Goal: Transaction & Acquisition: Purchase product/service

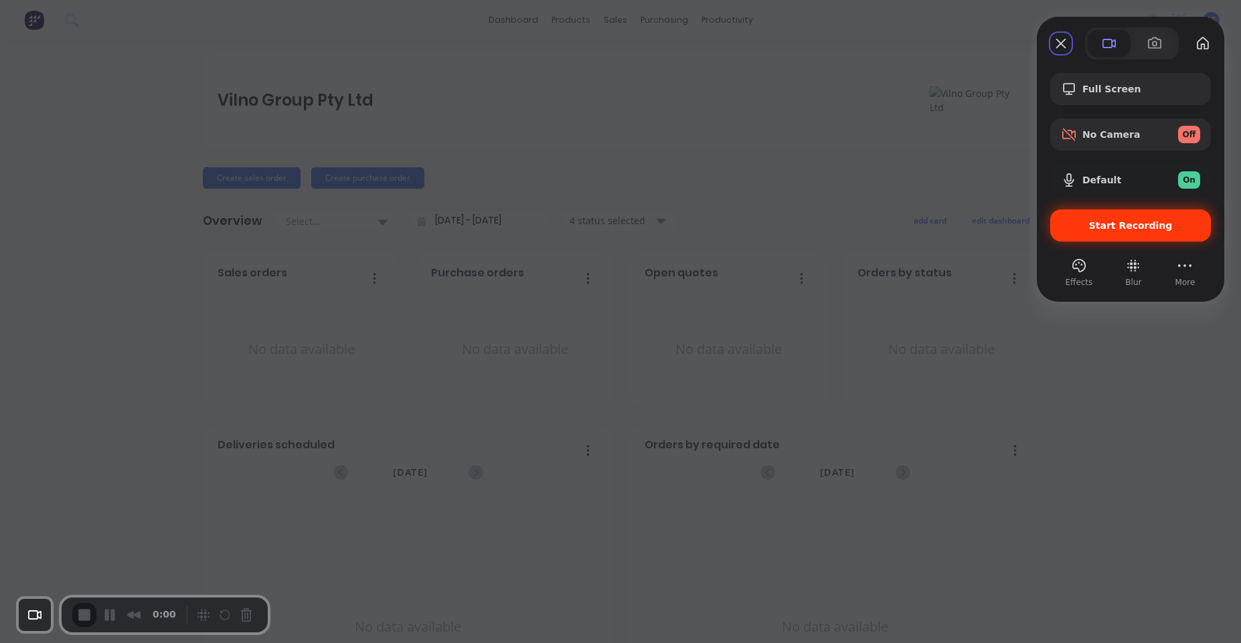
click at [1113, 229] on span "Start Recording" at bounding box center [1131, 225] width 84 height 11
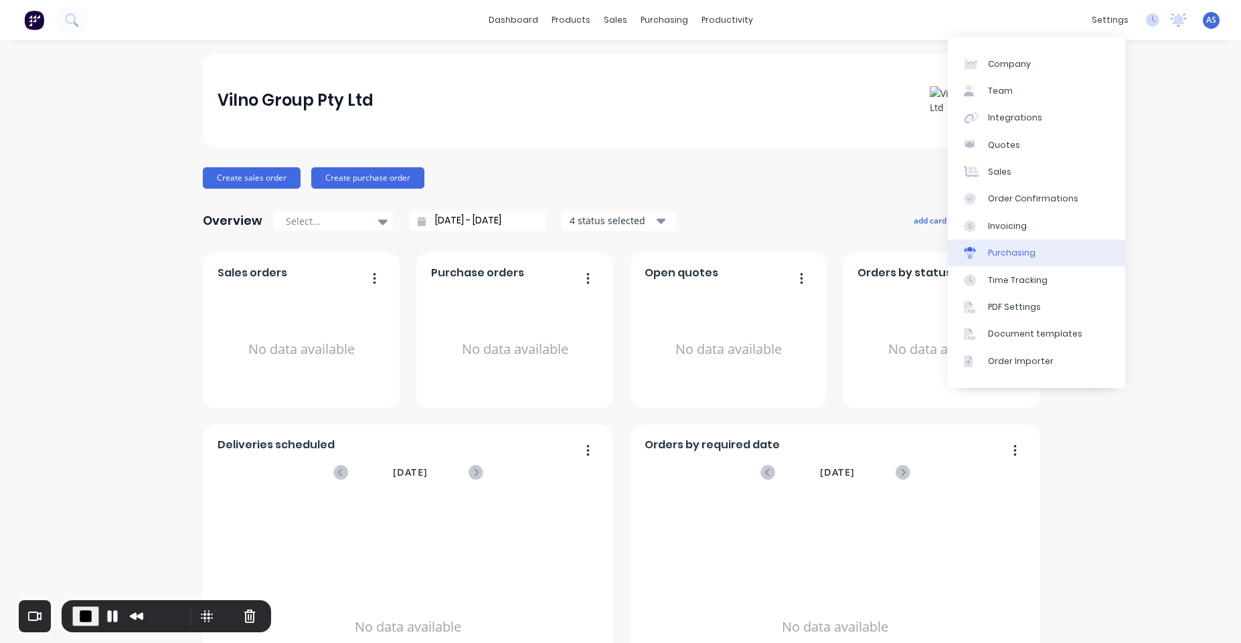
click at [1042, 262] on link "Purchasing" at bounding box center [1036, 253] width 177 height 27
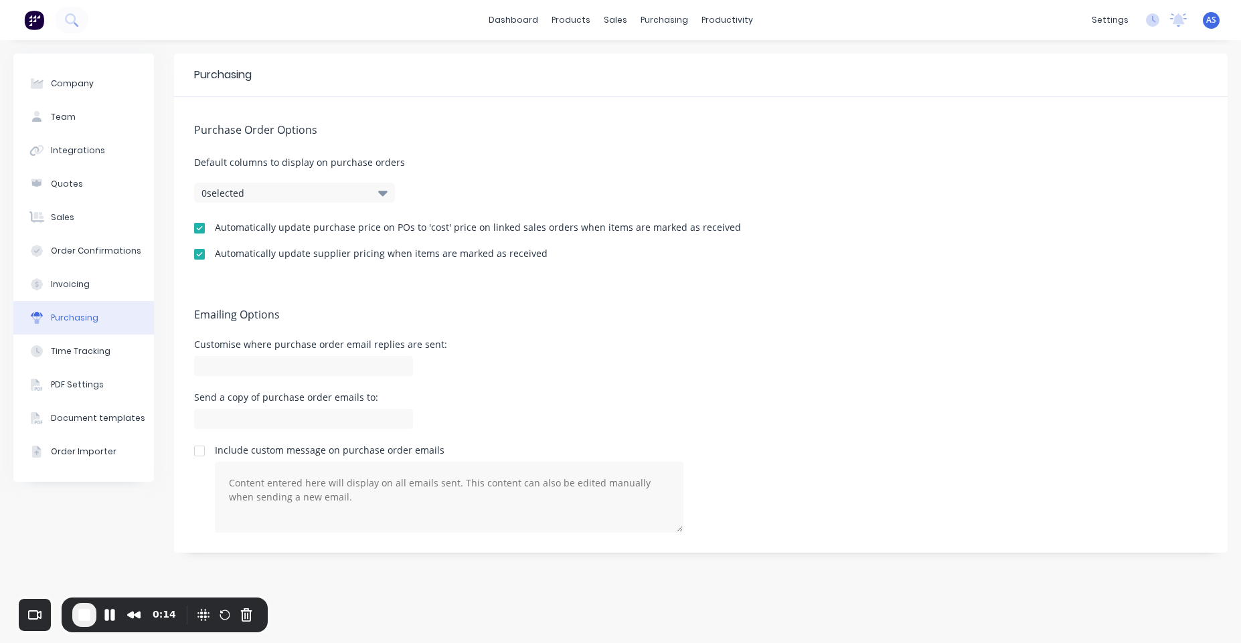
click at [200, 232] on div at bounding box center [199, 228] width 27 height 27
click at [196, 253] on div at bounding box center [199, 254] width 27 height 27
click at [192, 232] on div at bounding box center [199, 228] width 27 height 27
click at [200, 228] on div at bounding box center [199, 228] width 27 height 27
click at [199, 242] on div at bounding box center [199, 254] width 27 height 27
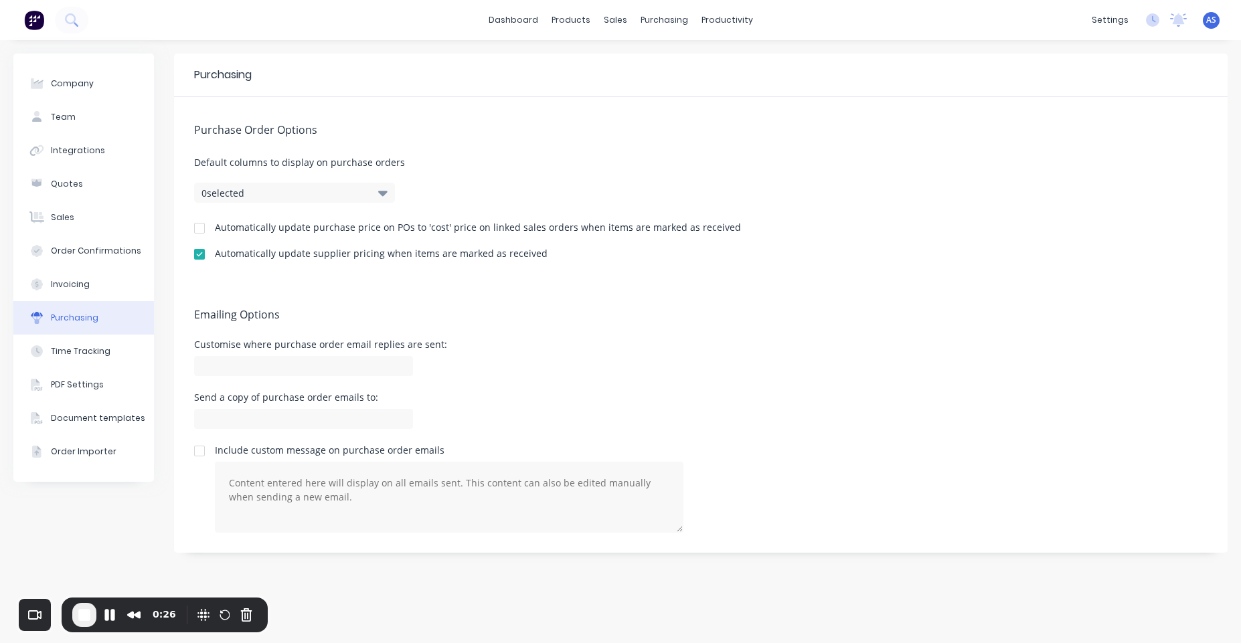
click at [200, 225] on div at bounding box center [199, 228] width 27 height 27
click at [590, 60] on div "Product Catalogue" at bounding box center [630, 64] width 83 height 12
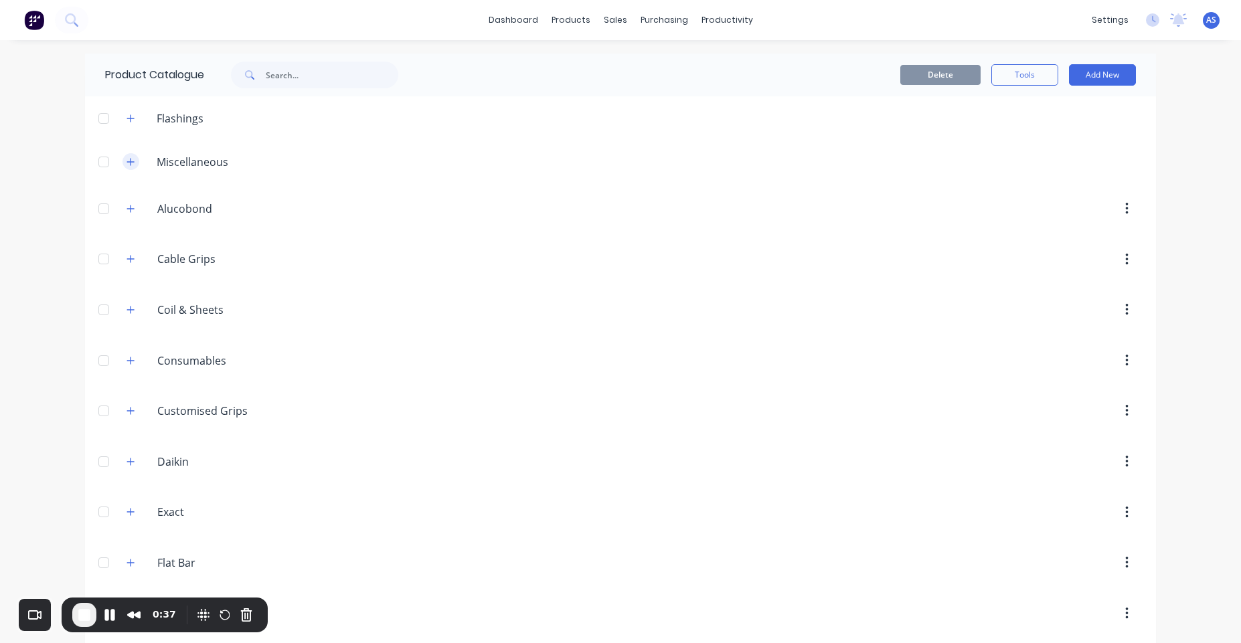
click at [127, 158] on icon "button" at bounding box center [130, 161] width 7 height 7
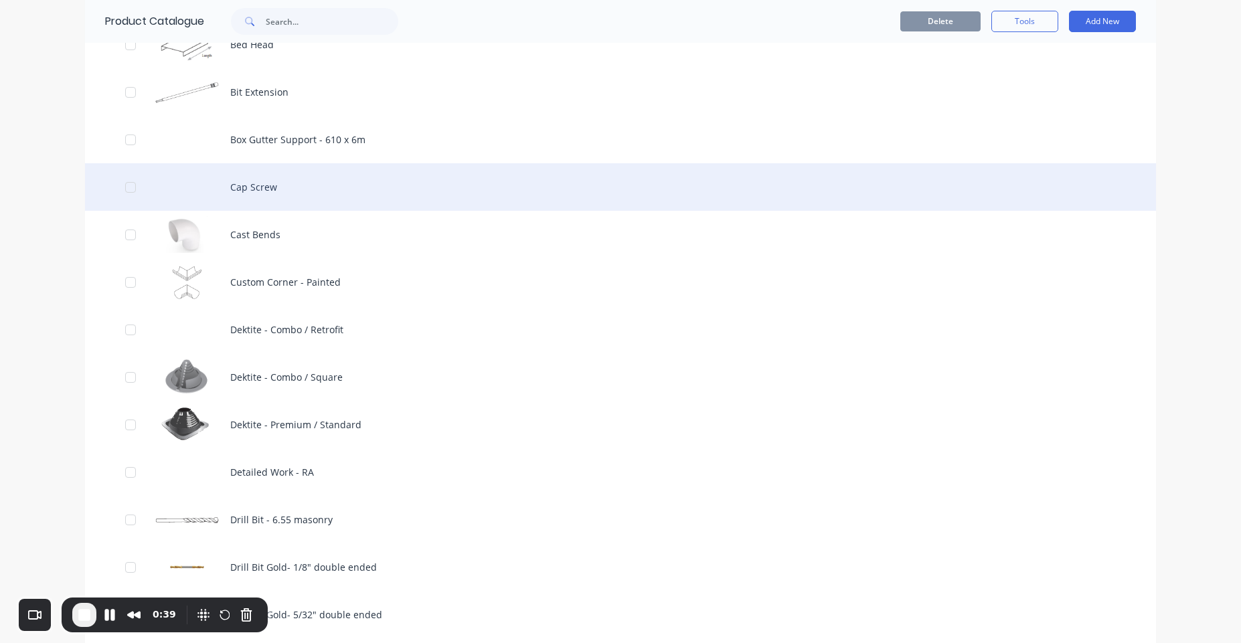
scroll to position [803, 0]
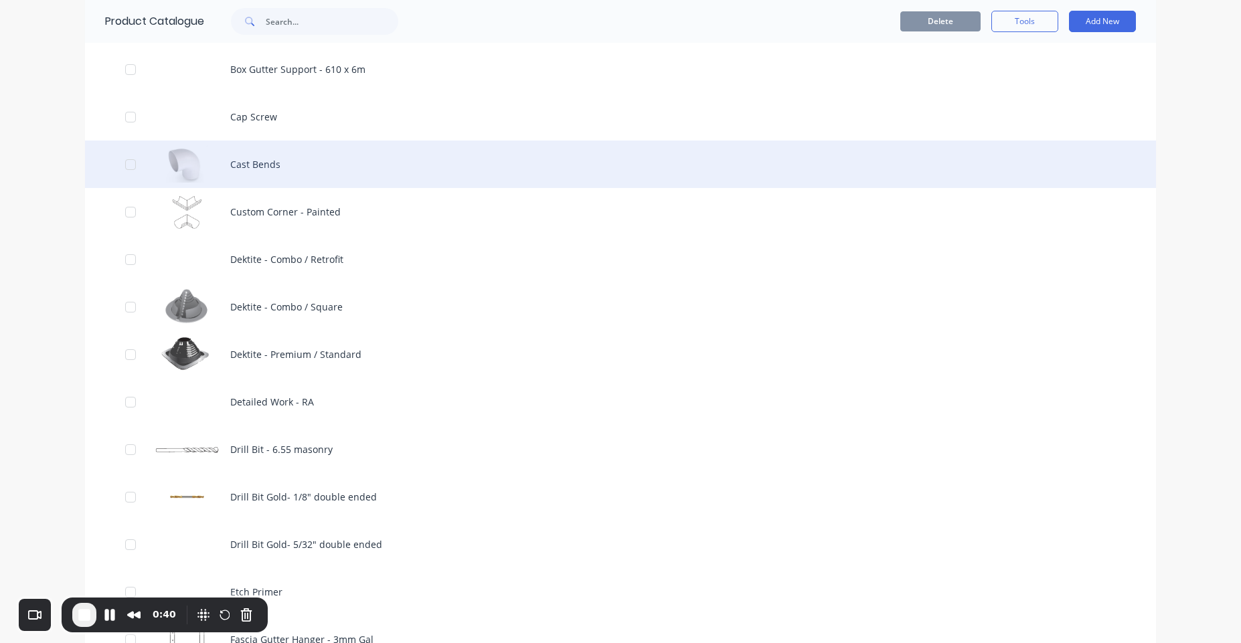
click at [359, 150] on div "Cast Bends" at bounding box center [620, 165] width 1071 height 48
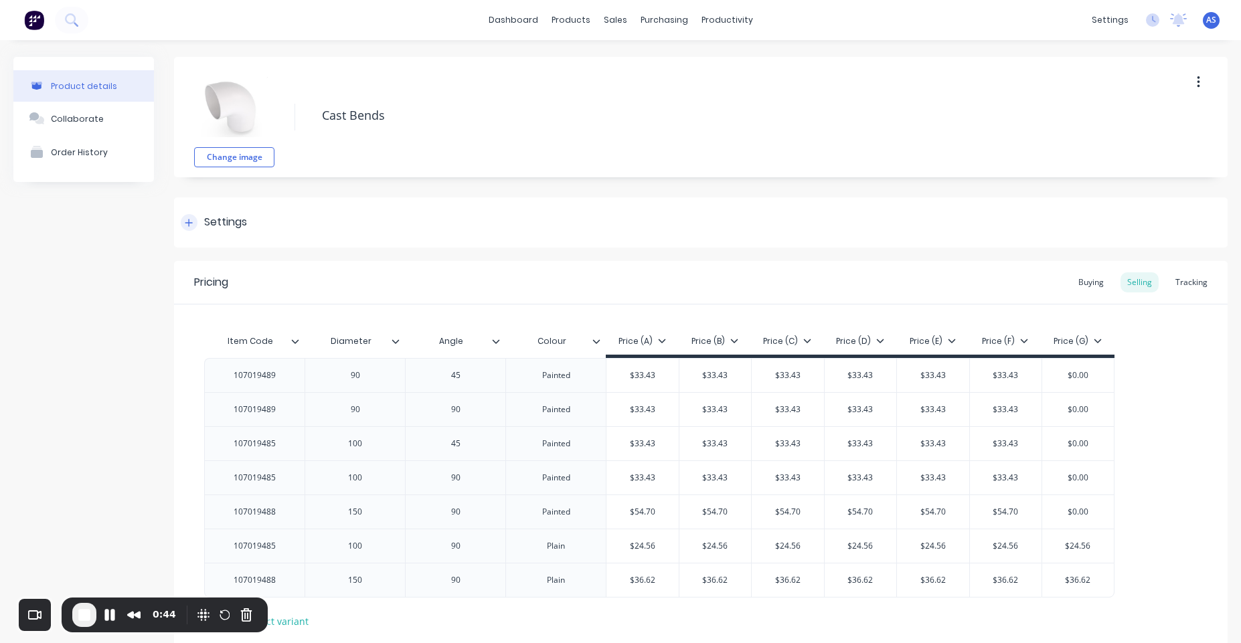
click at [199, 226] on div "Settings" at bounding box center [214, 222] width 66 height 17
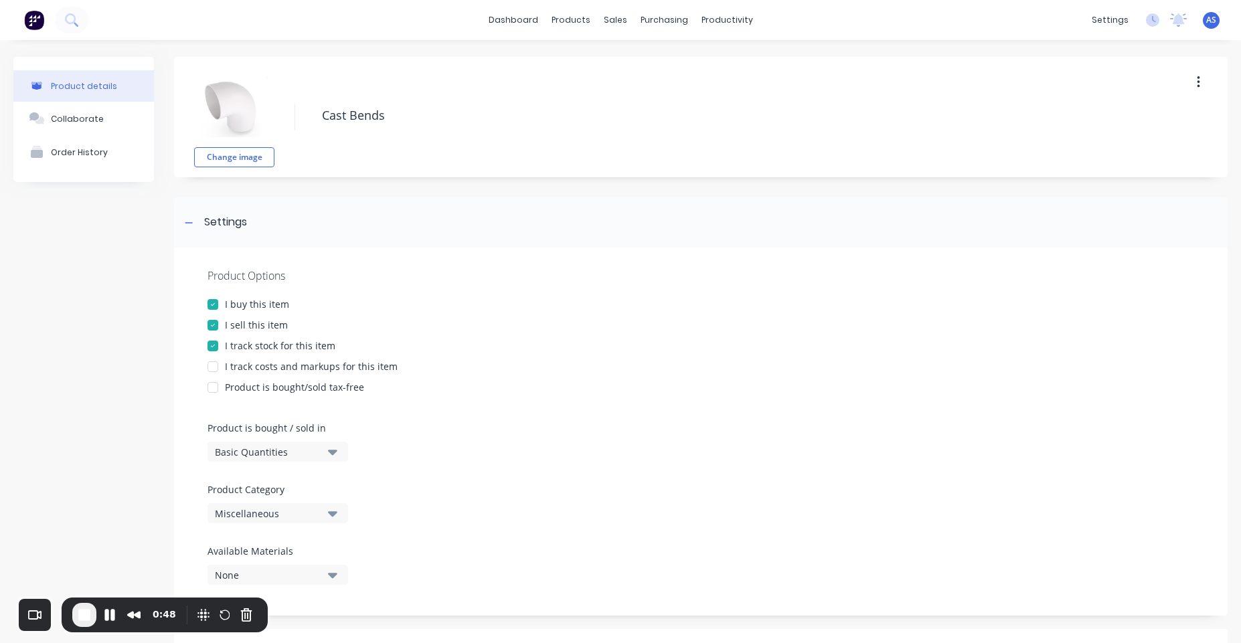
click at [381, 365] on div "I track costs and markups for this item" at bounding box center [311, 367] width 173 height 14
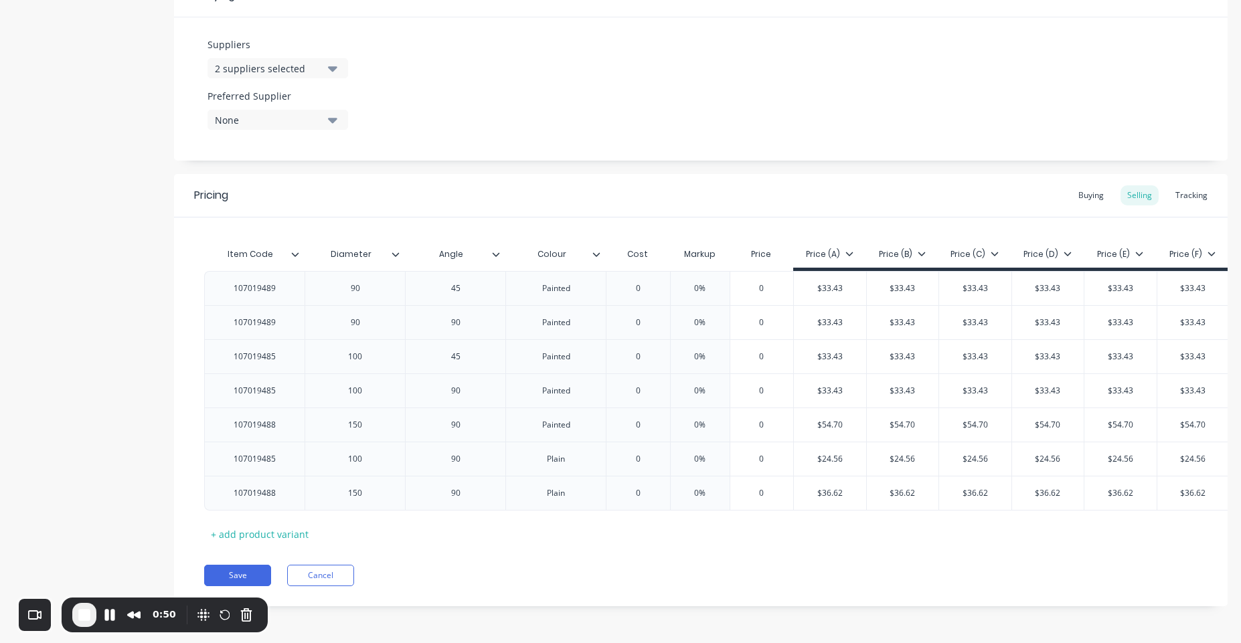
scroll to position [666, 0]
click at [249, 576] on button "Save" at bounding box center [237, 575] width 67 height 21
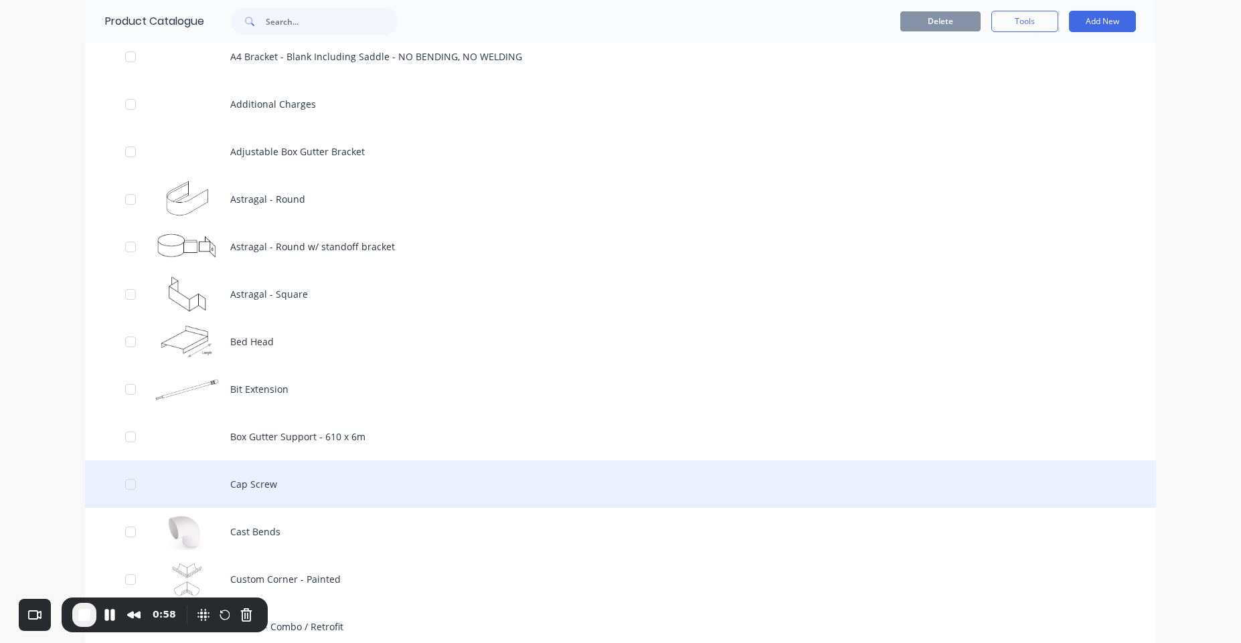
scroll to position [562, 0]
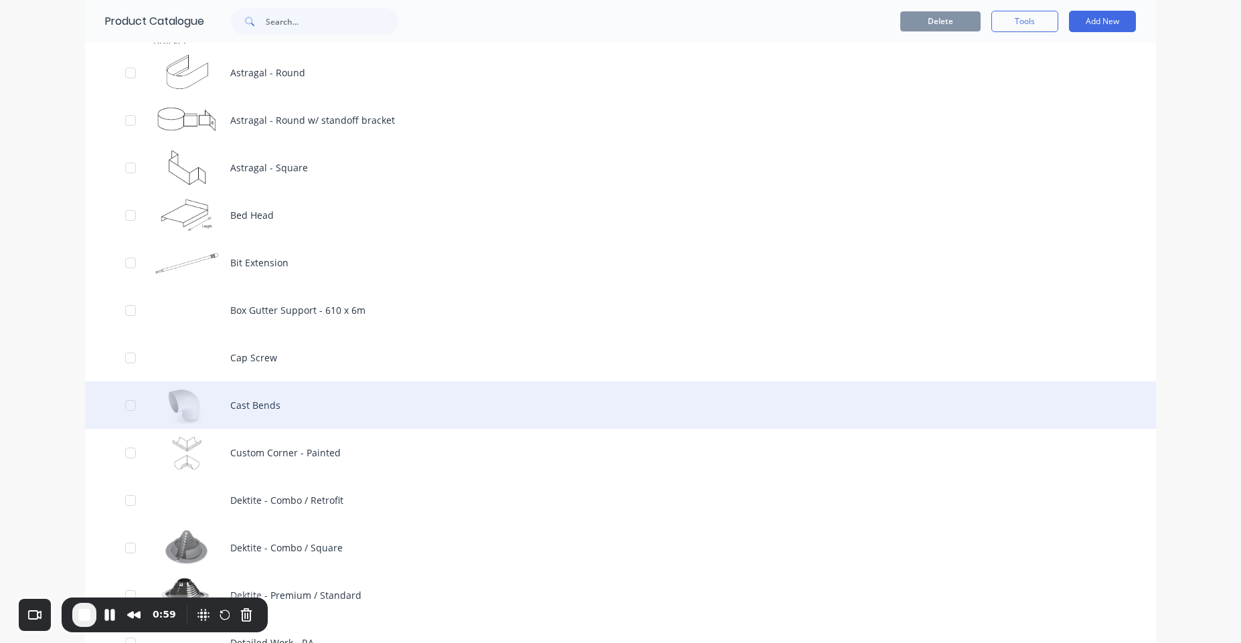
click at [318, 386] on div "Cast Bends" at bounding box center [620, 406] width 1071 height 48
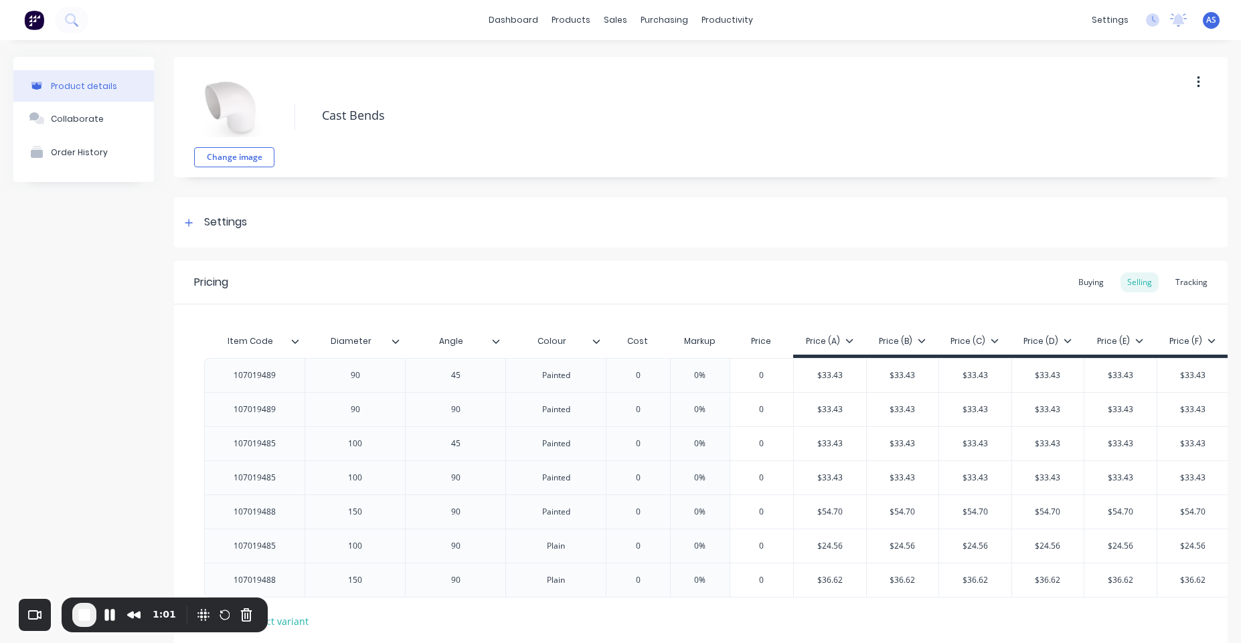
type textarea "x"
click at [1072, 285] on div "Buying" at bounding box center [1091, 283] width 39 height 20
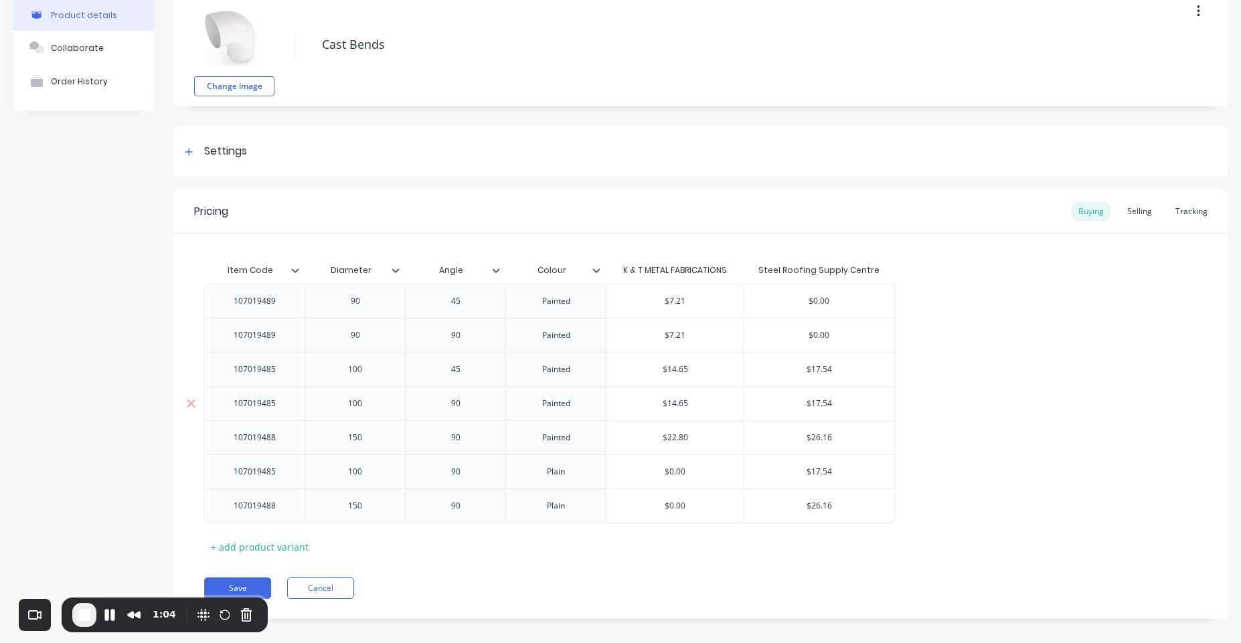
scroll to position [84, 0]
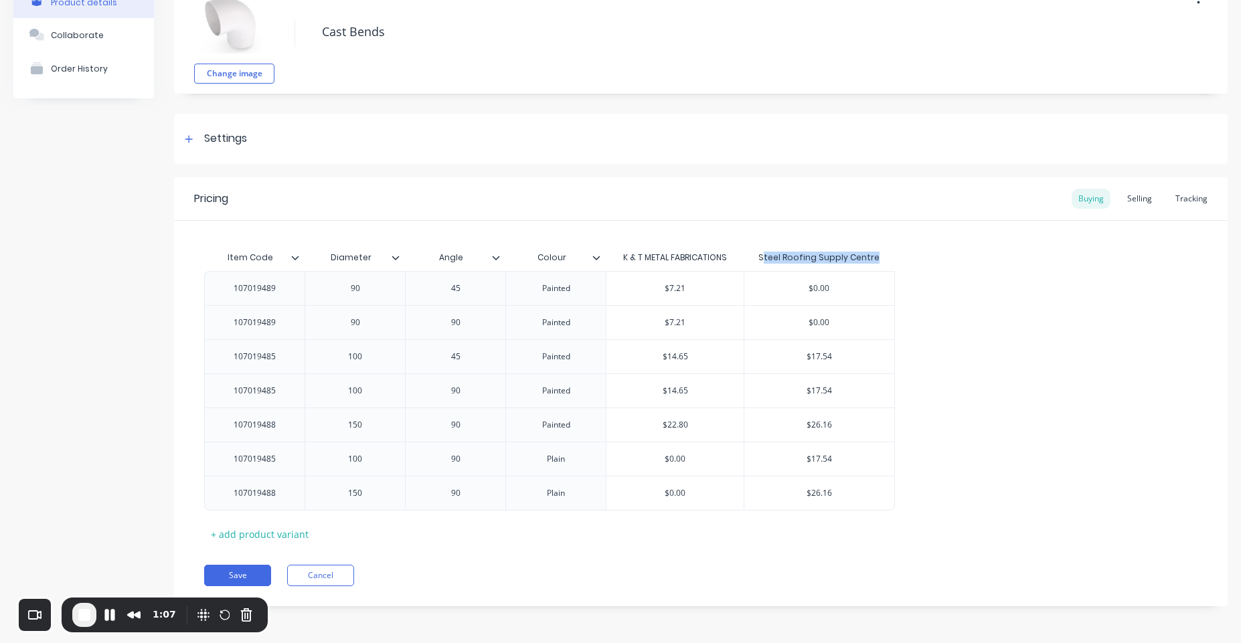
drag, startPoint x: 769, startPoint y: 258, endPoint x: 888, endPoint y: 265, distance: 118.7
click at [888, 265] on div "Steel Roofing Supply Centre" at bounding box center [819, 257] width 151 height 27
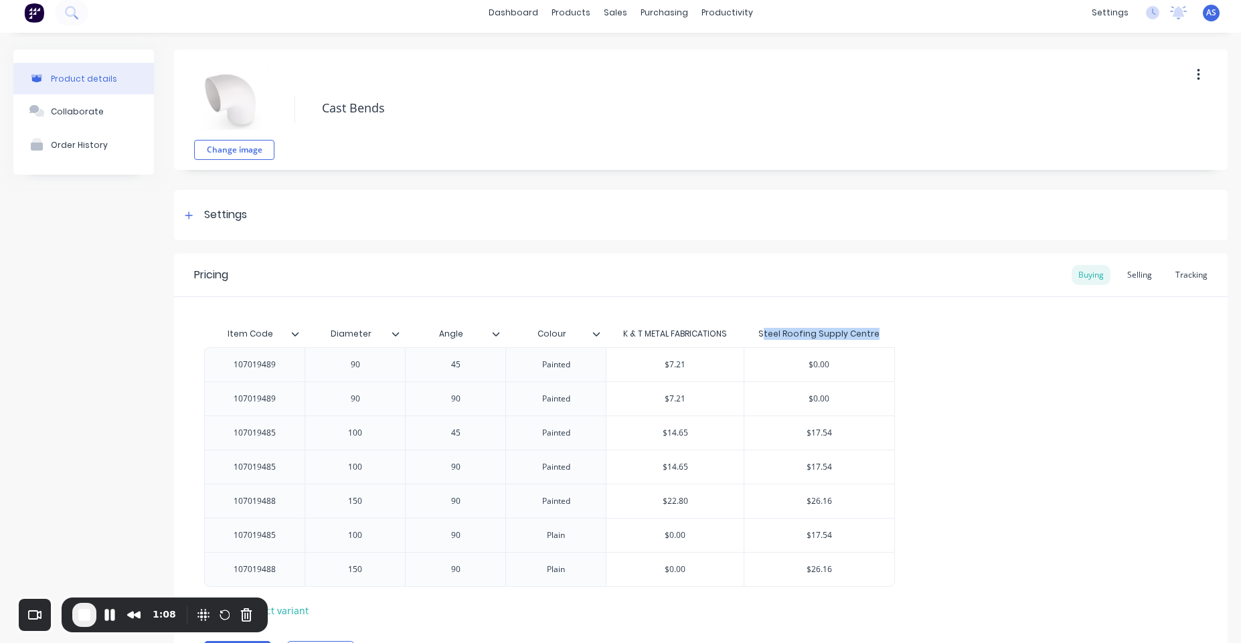
scroll to position [0, 0]
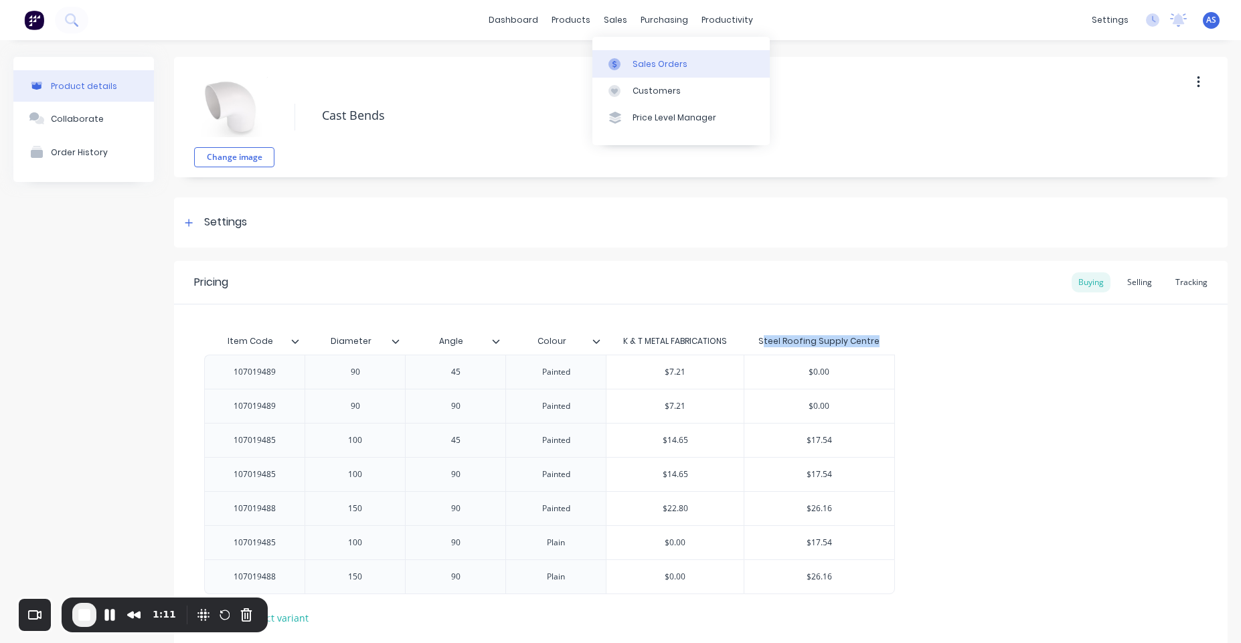
click at [633, 57] on link "Sales Orders" at bounding box center [681, 63] width 177 height 27
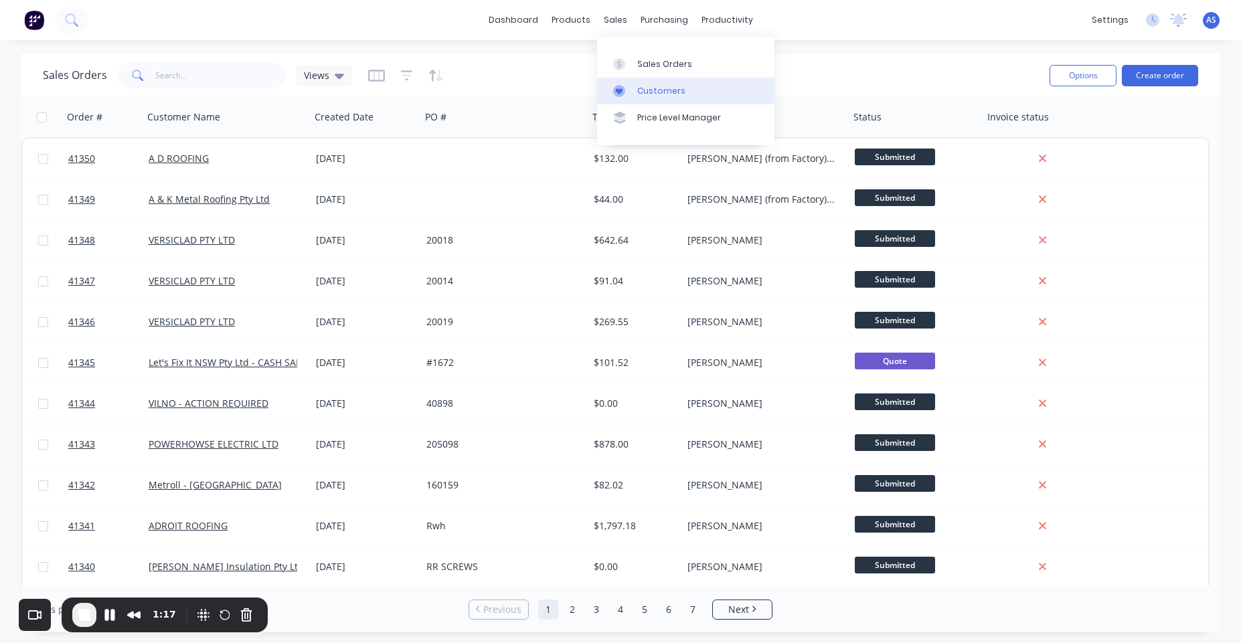
click at [642, 84] on link "Customers" at bounding box center [685, 91] width 177 height 27
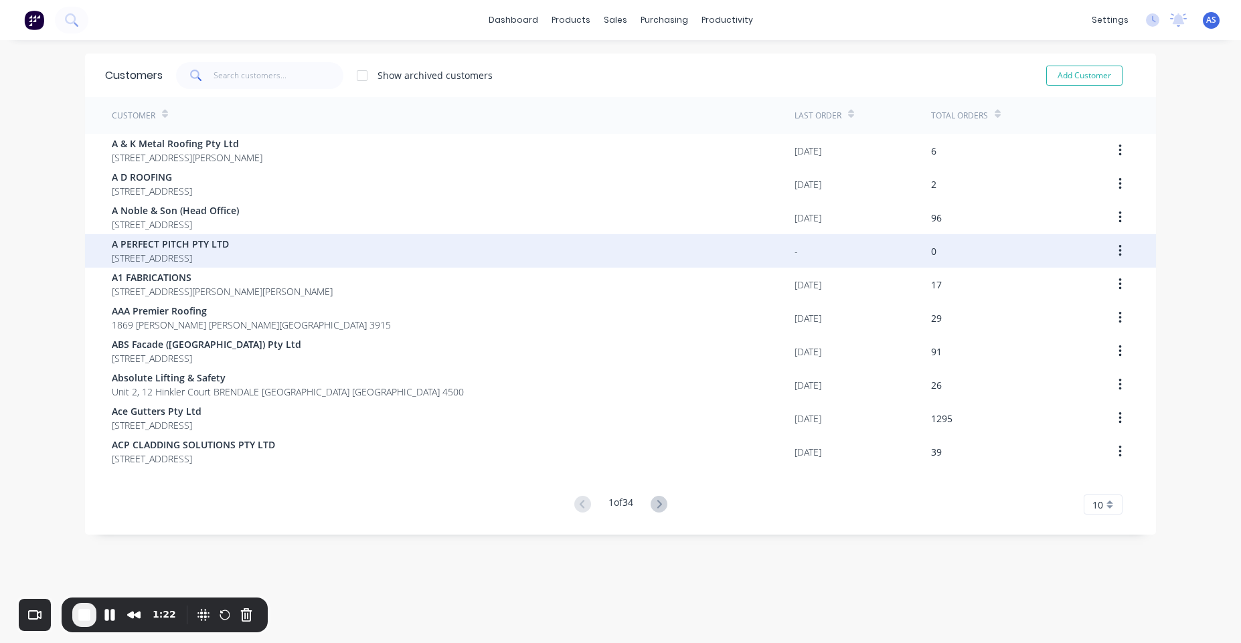
click at [420, 255] on div "A PERFECT PITCH PTY LTD [STREET_ADDRESS]" at bounding box center [453, 250] width 683 height 33
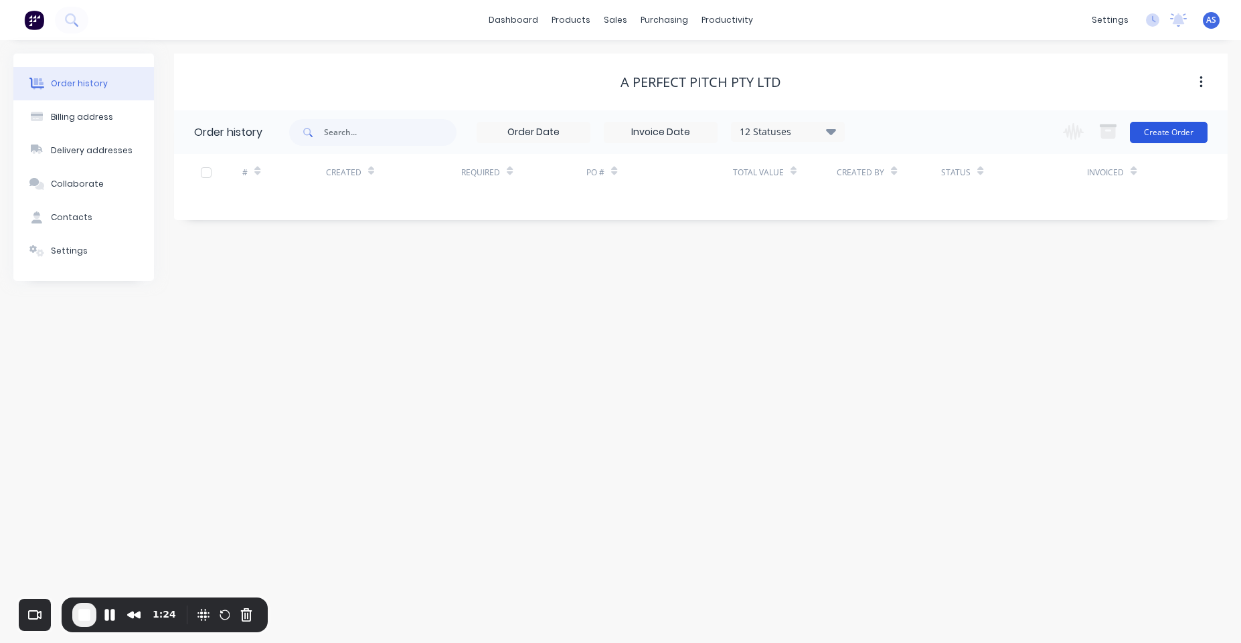
click at [1197, 127] on button "Create Order" at bounding box center [1169, 132] width 78 height 21
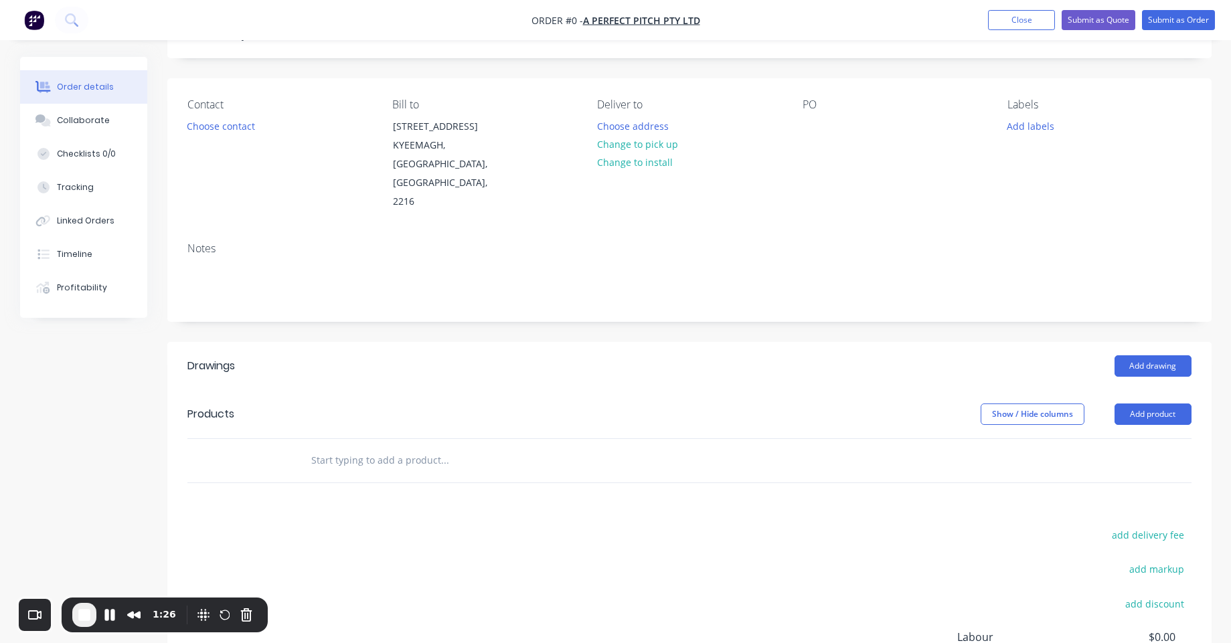
scroll to position [80, 0]
click at [1158, 400] on button "Add product" at bounding box center [1153, 410] width 77 height 21
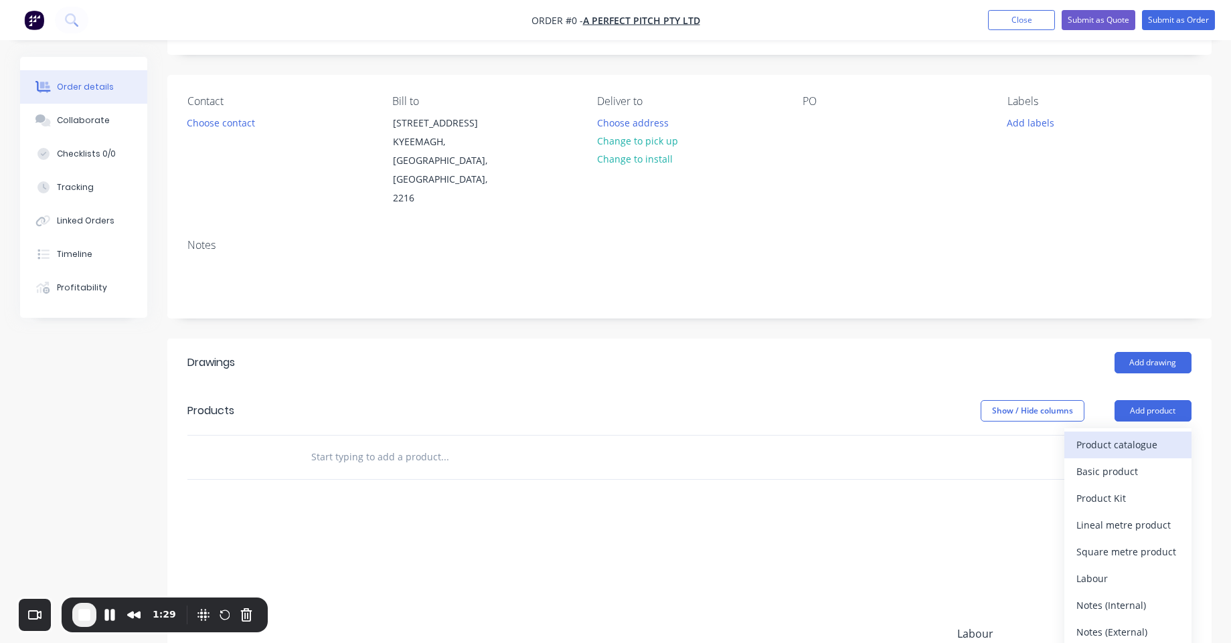
click at [1091, 435] on div "Product catalogue" at bounding box center [1128, 444] width 103 height 19
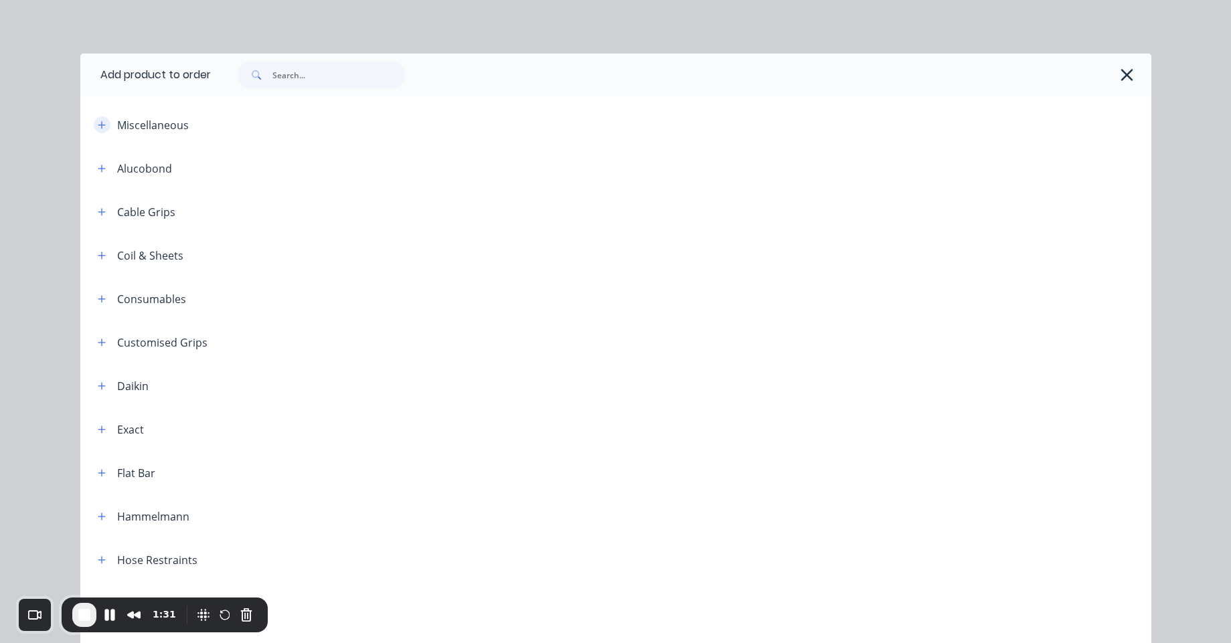
click at [98, 127] on icon "button" at bounding box center [102, 125] width 8 height 9
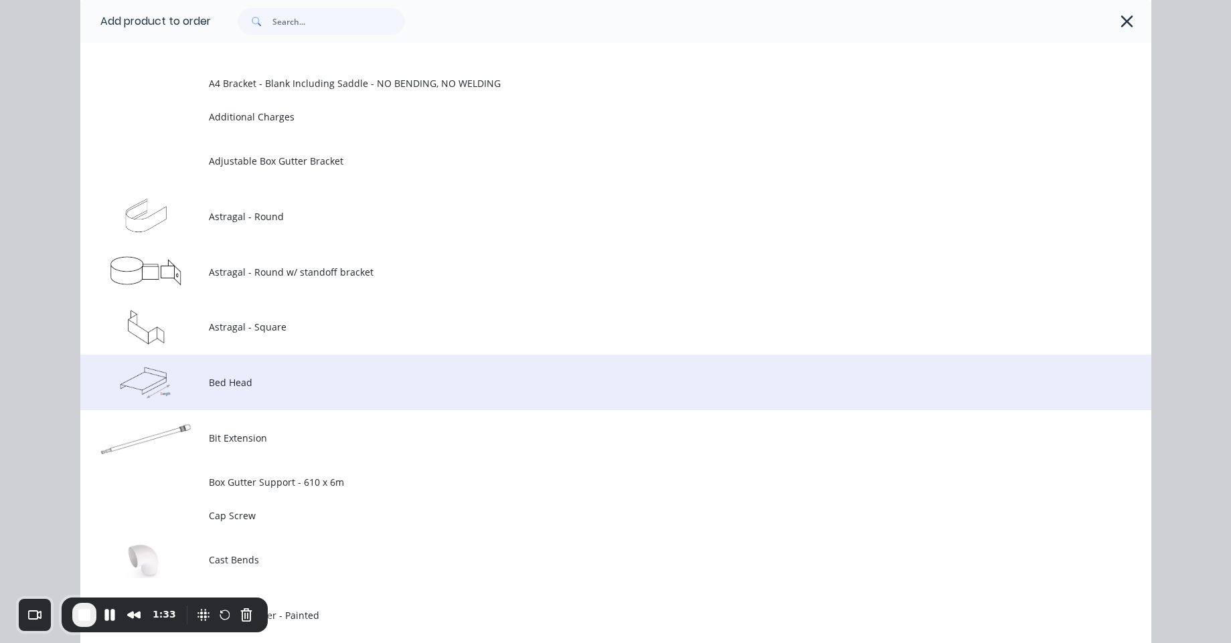
scroll to position [562, 0]
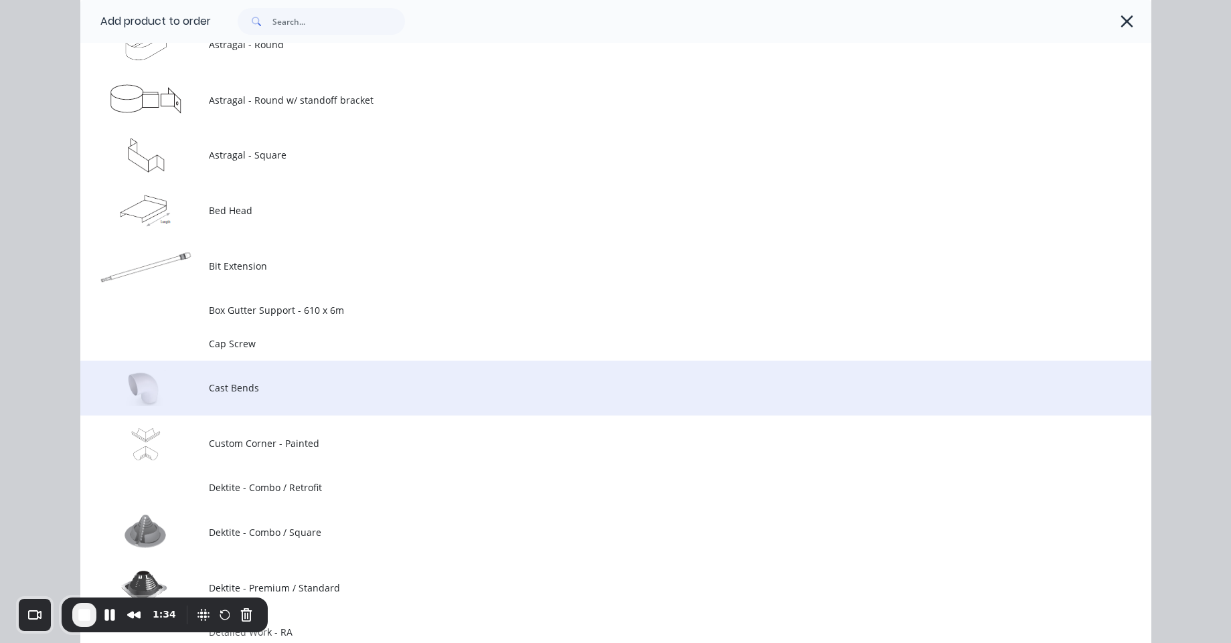
click at [311, 387] on span "Cast Bends" at bounding box center [586, 388] width 754 height 14
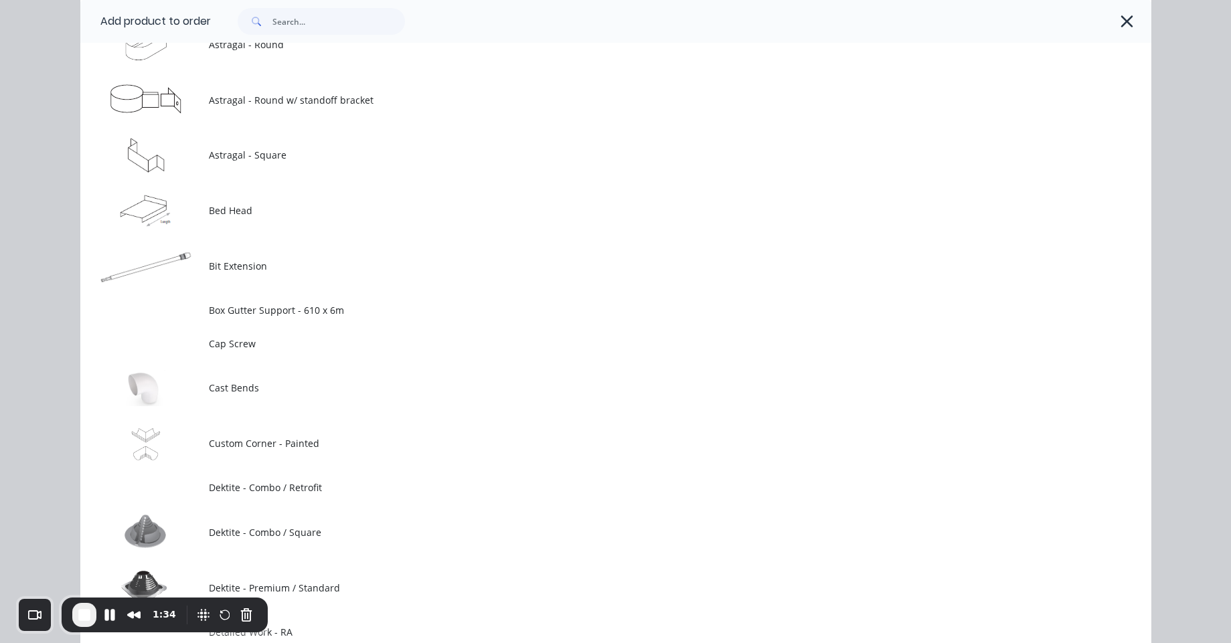
scroll to position [0, 0]
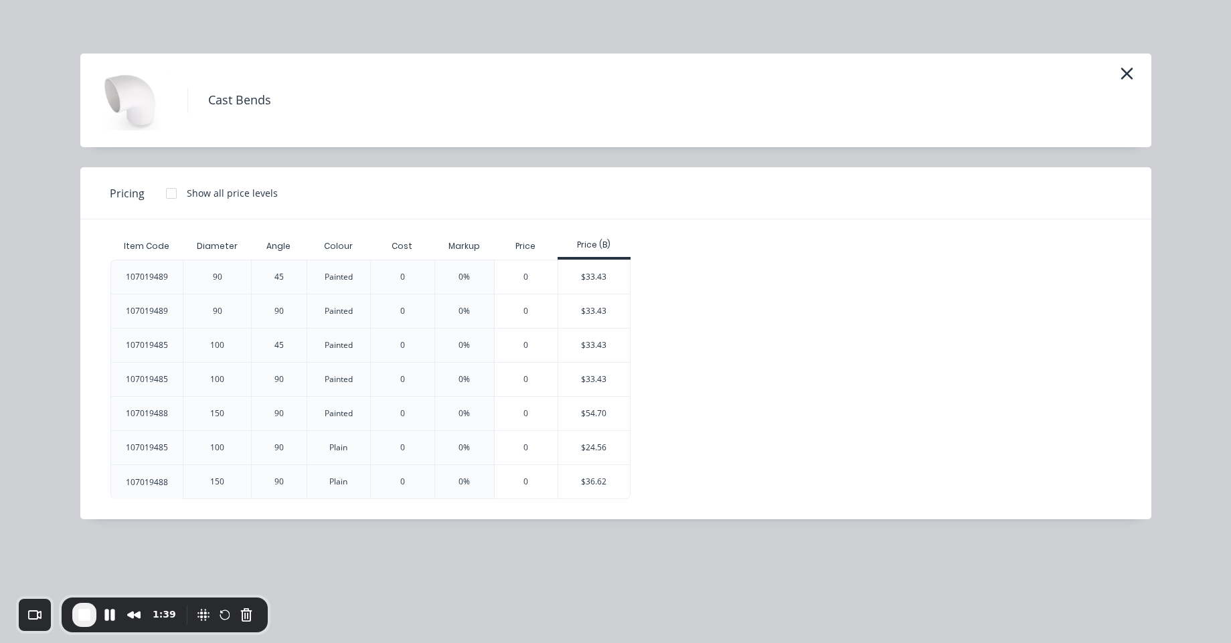
click at [168, 200] on div at bounding box center [171, 193] width 27 height 27
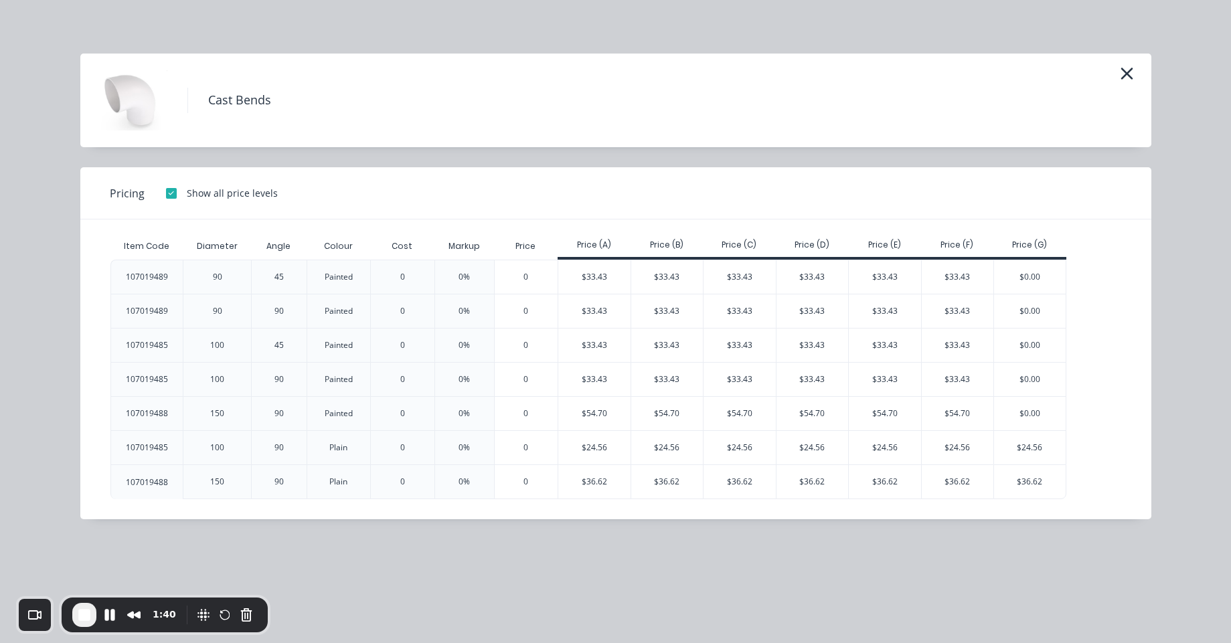
click at [168, 200] on div at bounding box center [171, 193] width 27 height 27
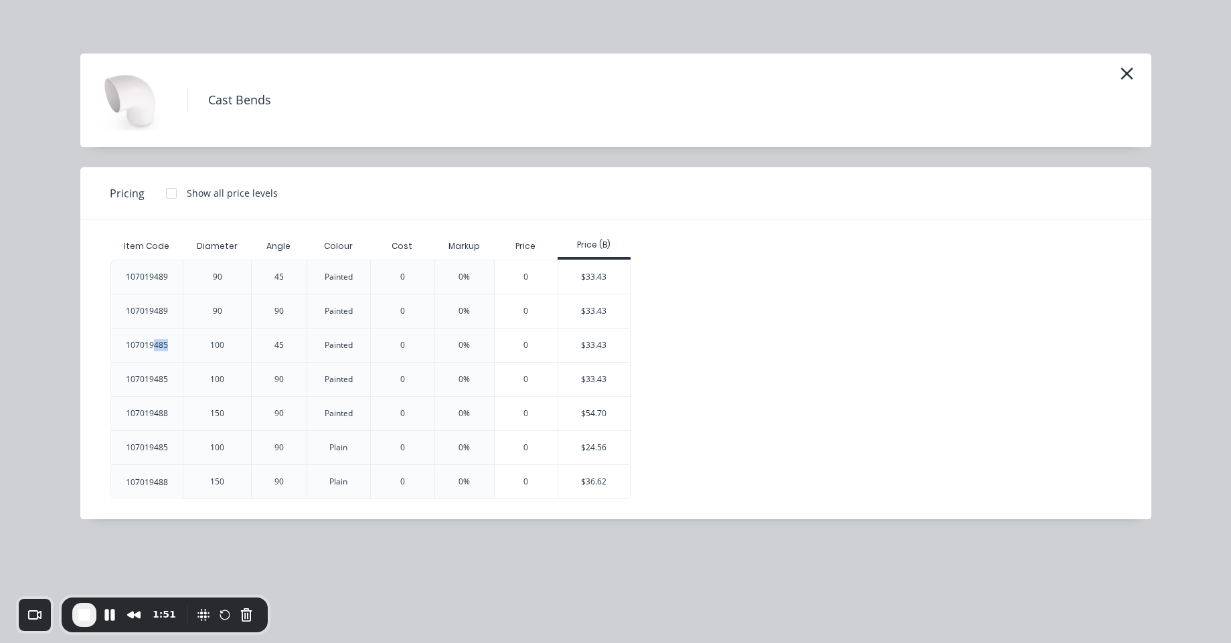
drag, startPoint x: 152, startPoint y: 349, endPoint x: 204, endPoint y: 262, distance: 100.9
click at [178, 350] on div "107019485" at bounding box center [147, 345] width 64 height 33
click at [155, 404] on div "107019488" at bounding box center [147, 413] width 64 height 33
click at [611, 412] on div "$54.70" at bounding box center [594, 413] width 72 height 33
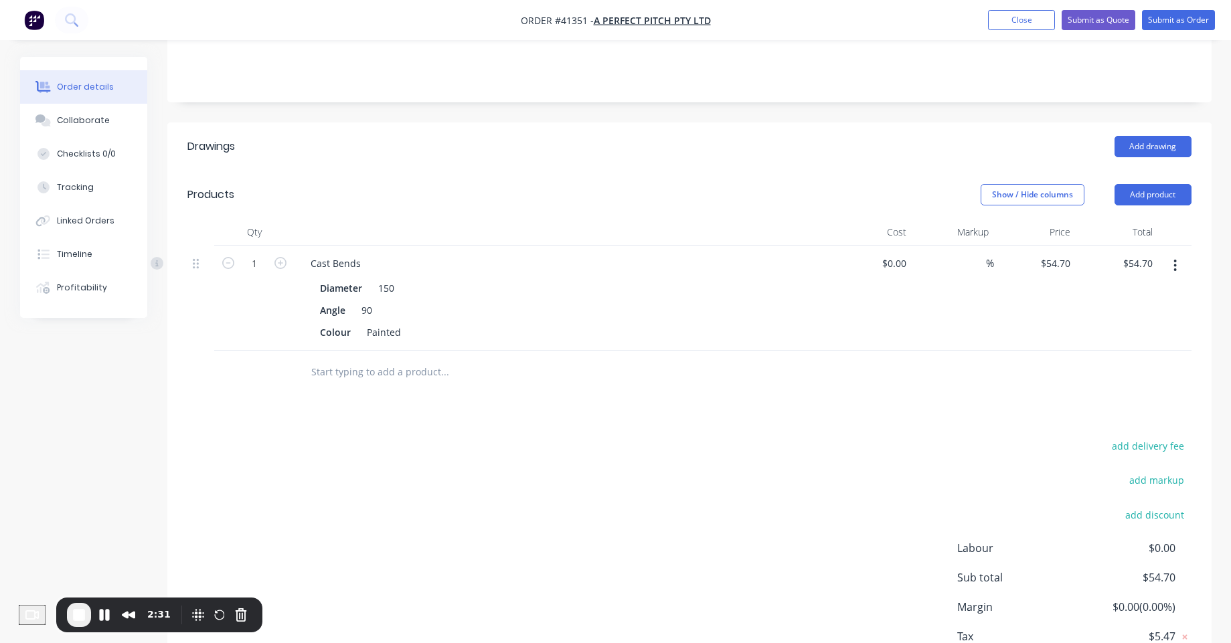
scroll to position [301, 0]
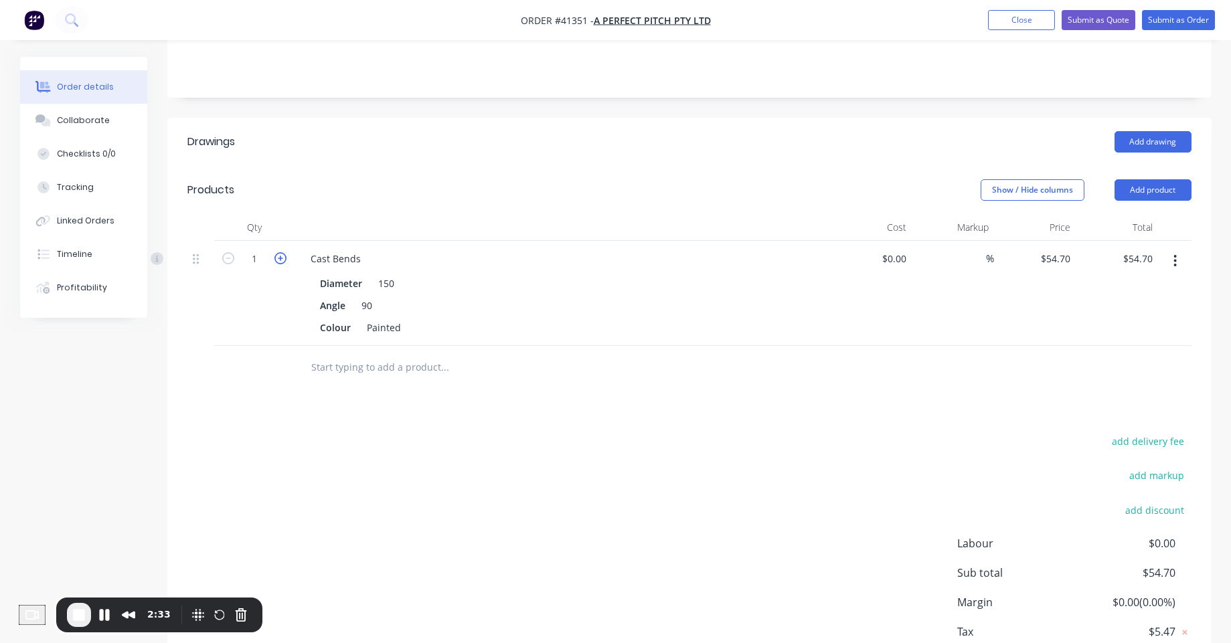
click at [278, 252] on icon "button" at bounding box center [281, 258] width 12 height 12
type input "2"
type input "$109.40"
click at [283, 252] on icon "button" at bounding box center [281, 258] width 12 height 12
type input "3"
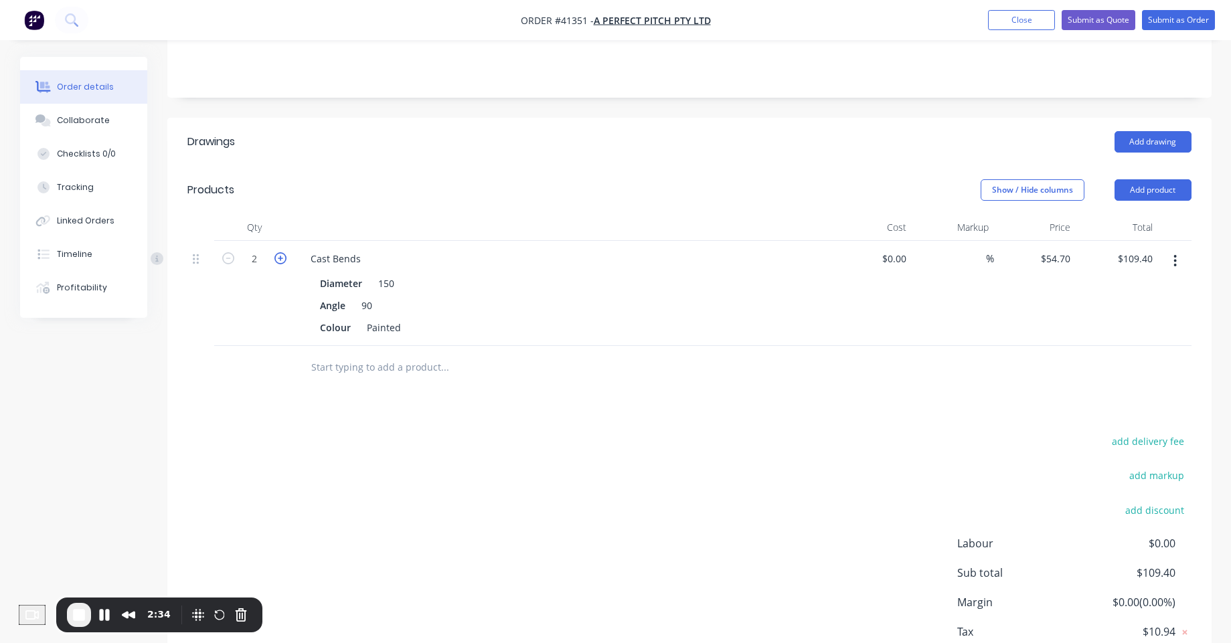
type input "$164.10"
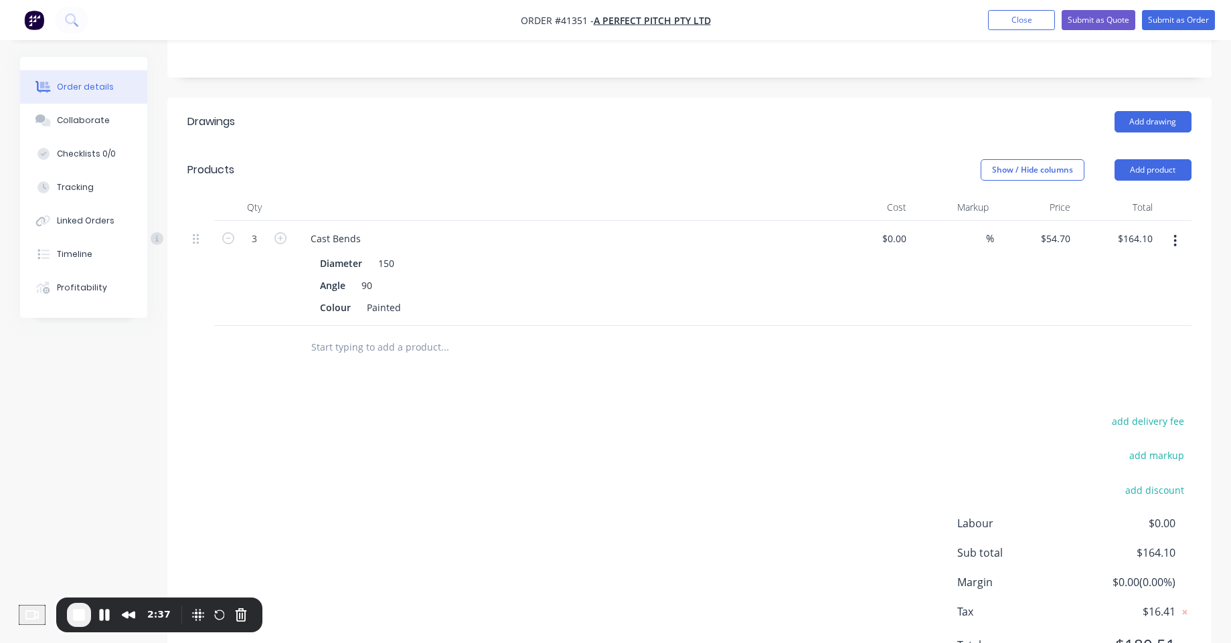
scroll to position [352, 0]
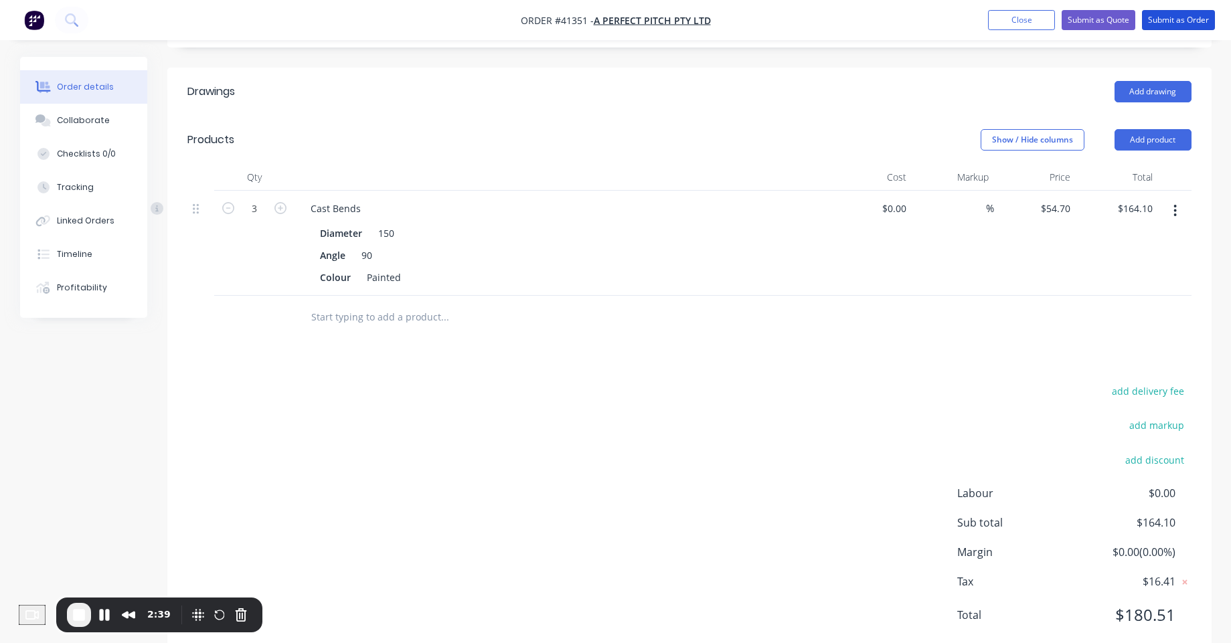
drag, startPoint x: 1168, startPoint y: 15, endPoint x: 1170, endPoint y: 31, distance: 15.5
click at [1168, 15] on button "Submit as Order" at bounding box center [1178, 20] width 73 height 20
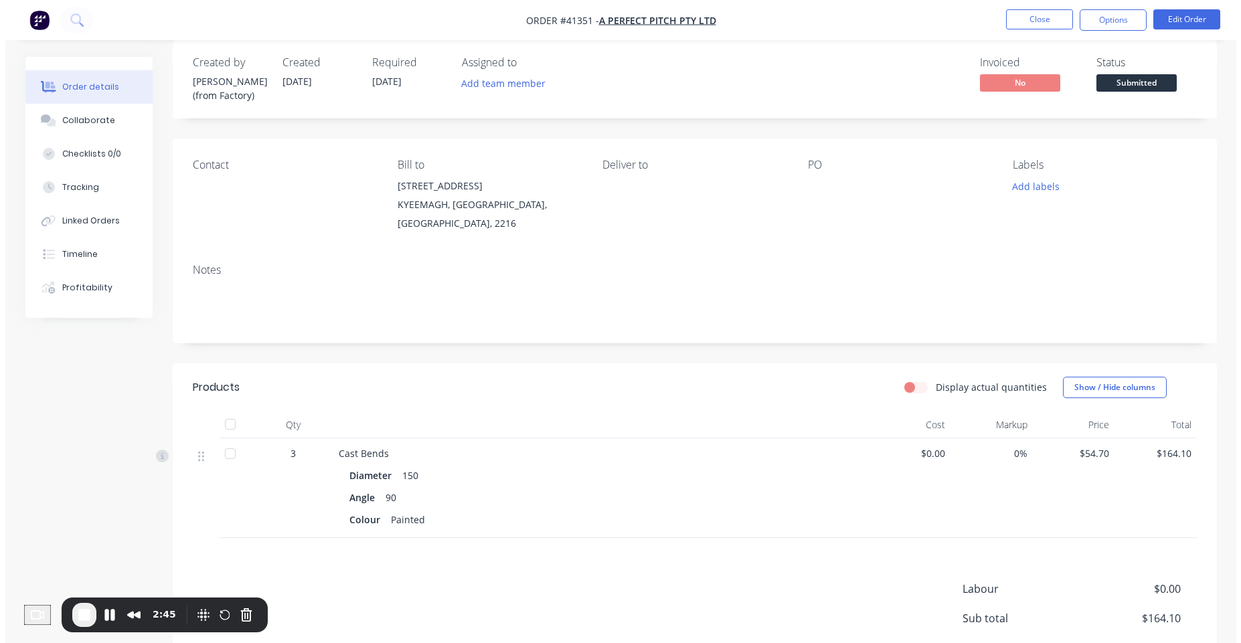
scroll to position [0, 0]
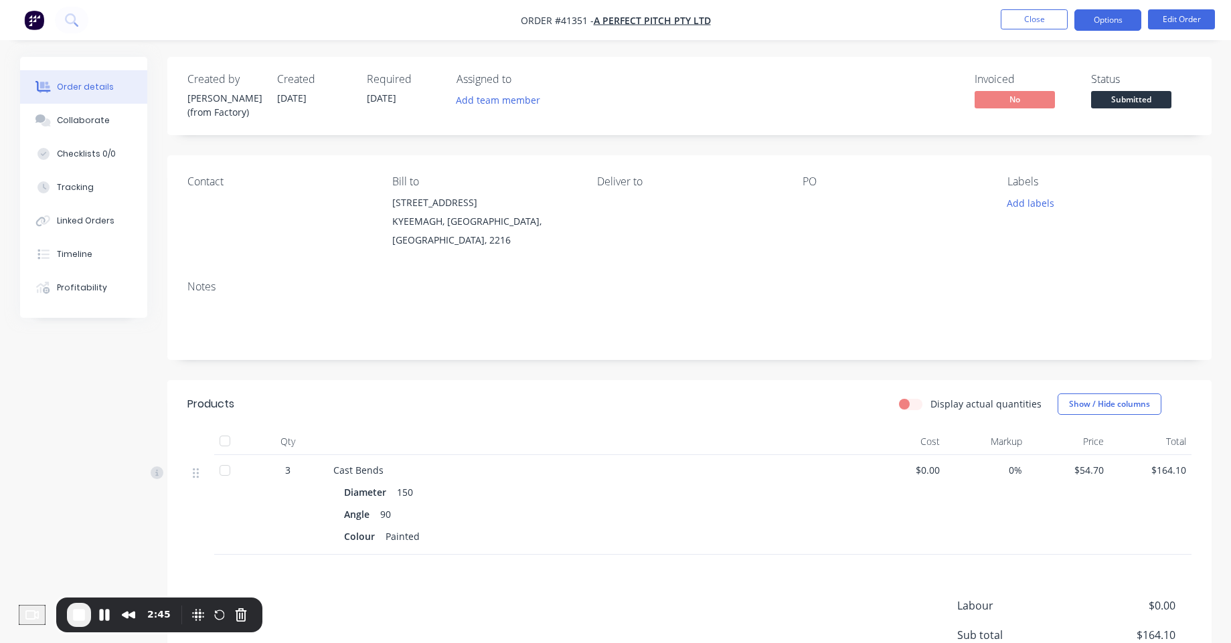
click at [1100, 25] on button "Options" at bounding box center [1108, 19] width 67 height 21
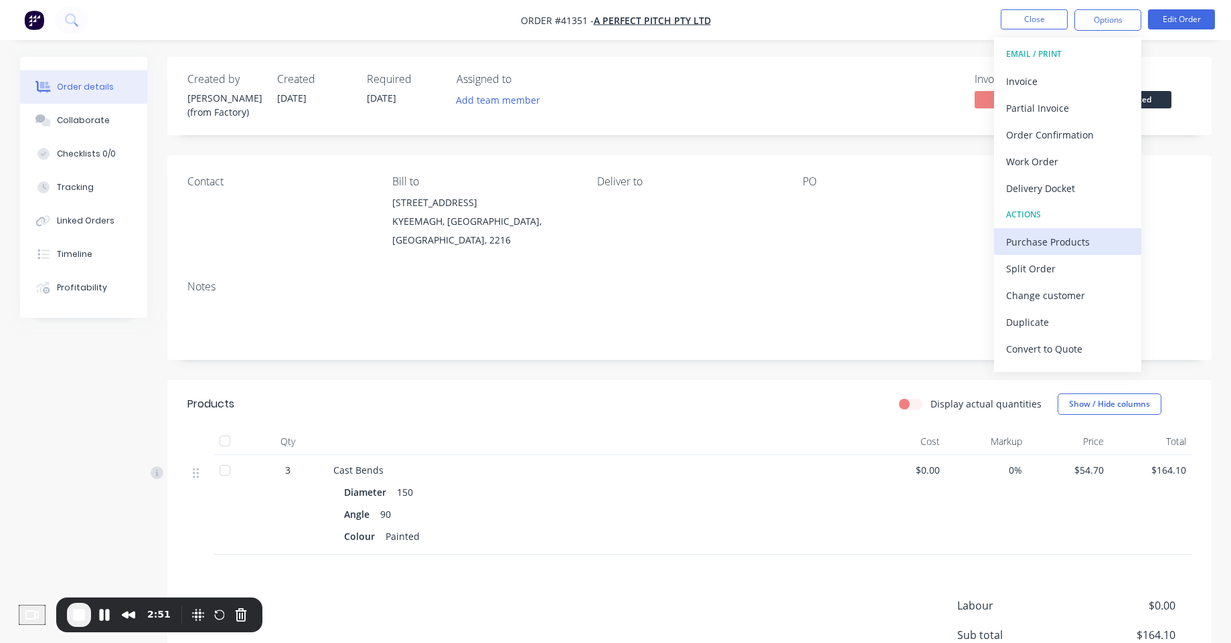
click at [1051, 244] on div "Purchase Products" at bounding box center [1067, 241] width 123 height 19
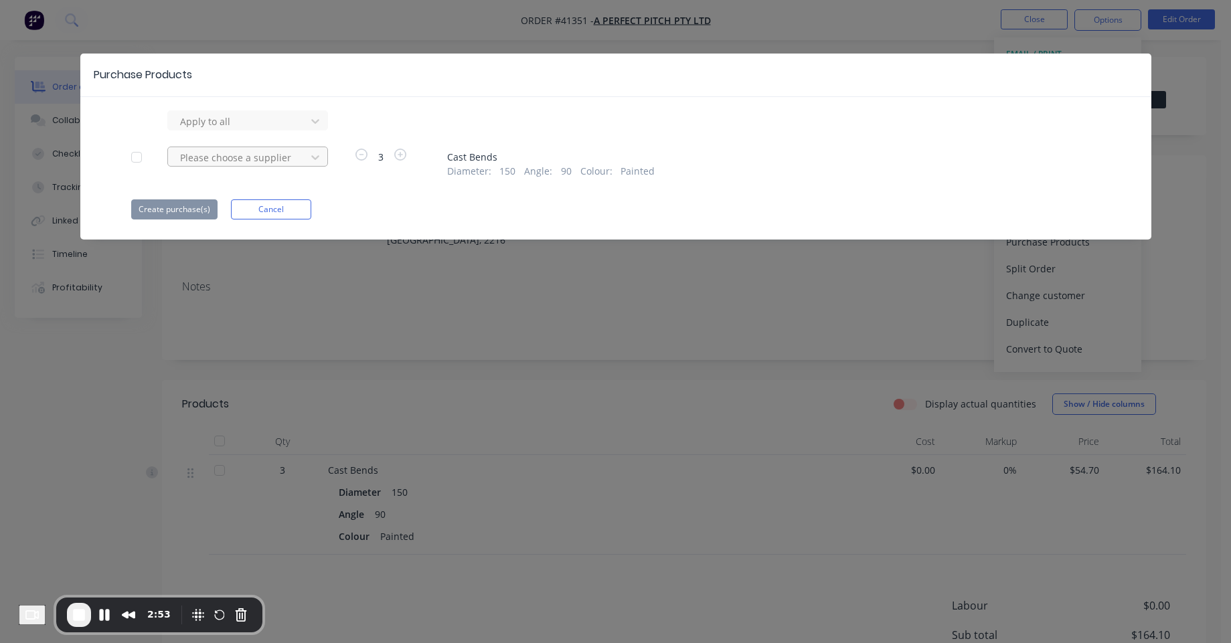
click at [277, 130] on div at bounding box center [239, 121] width 121 height 17
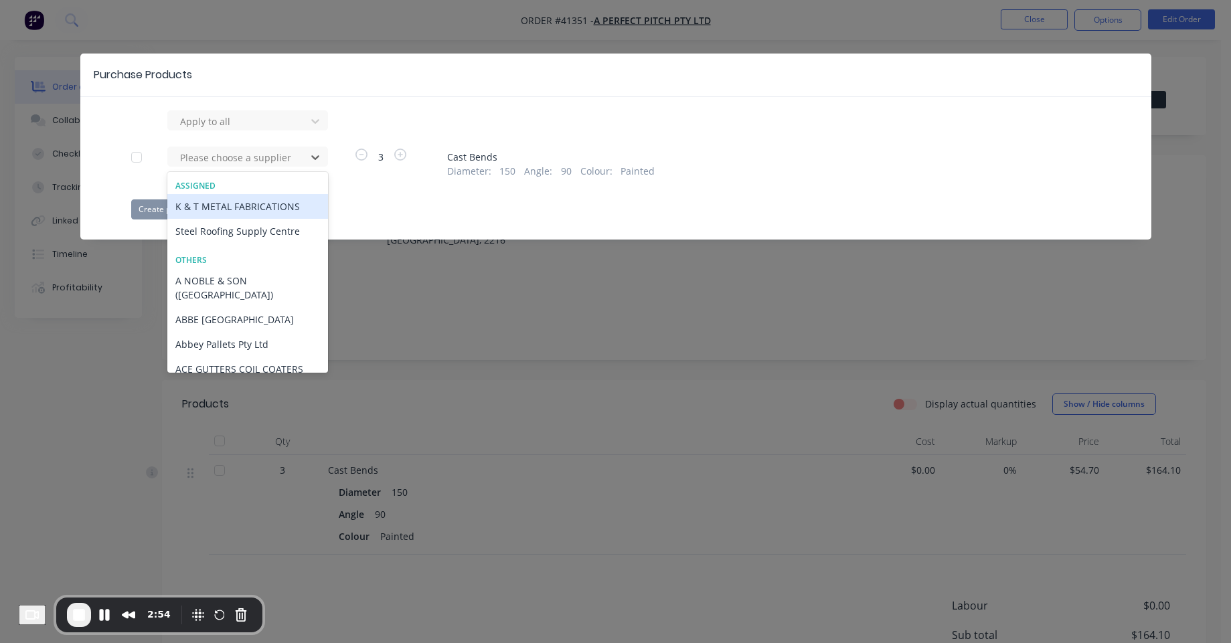
click at [277, 204] on div "K & T METAL FABRICATIONS" at bounding box center [247, 206] width 161 height 25
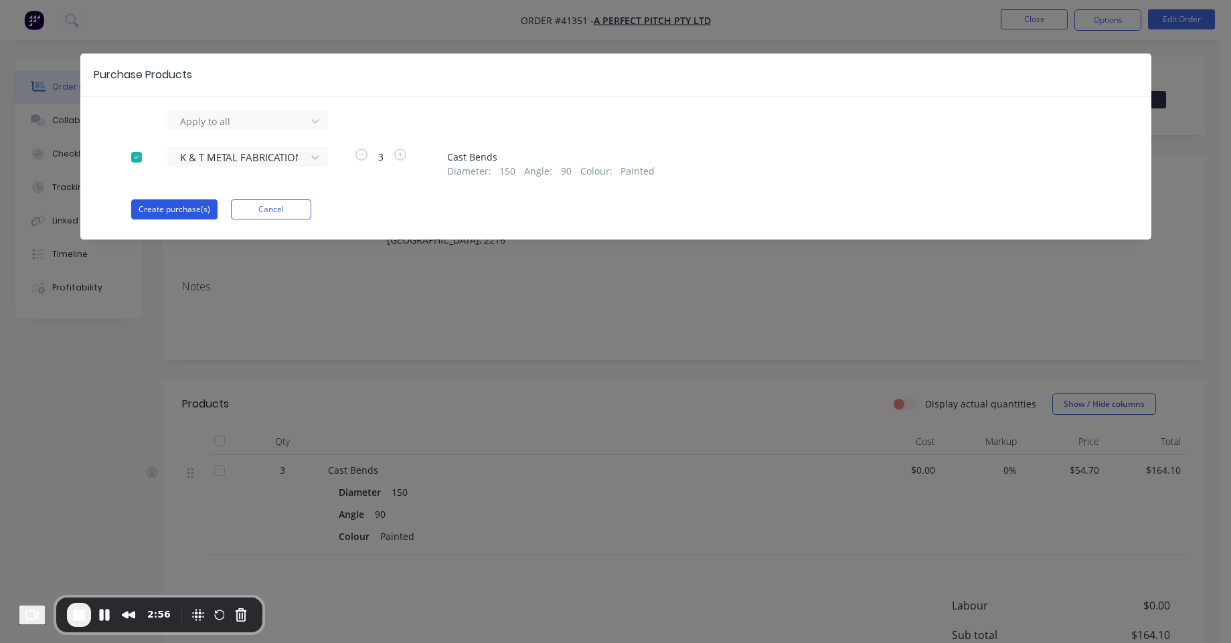
click at [200, 210] on button "Create purchase(s)" at bounding box center [174, 210] width 86 height 20
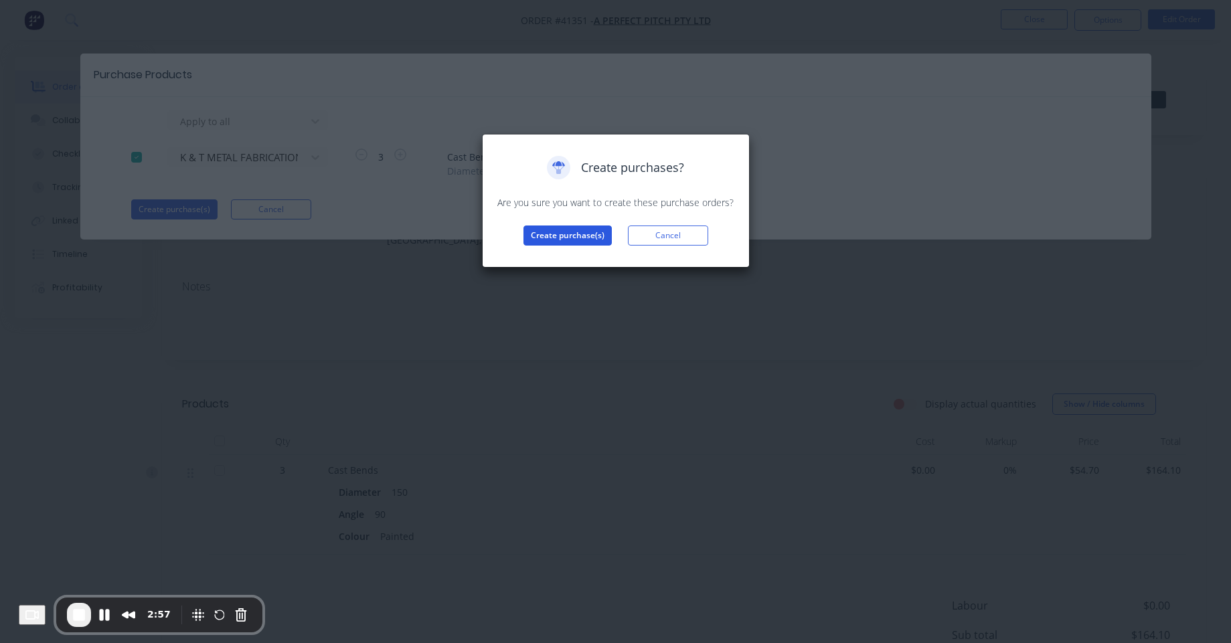
click at [565, 232] on button "Create purchase(s)" at bounding box center [568, 236] width 88 height 20
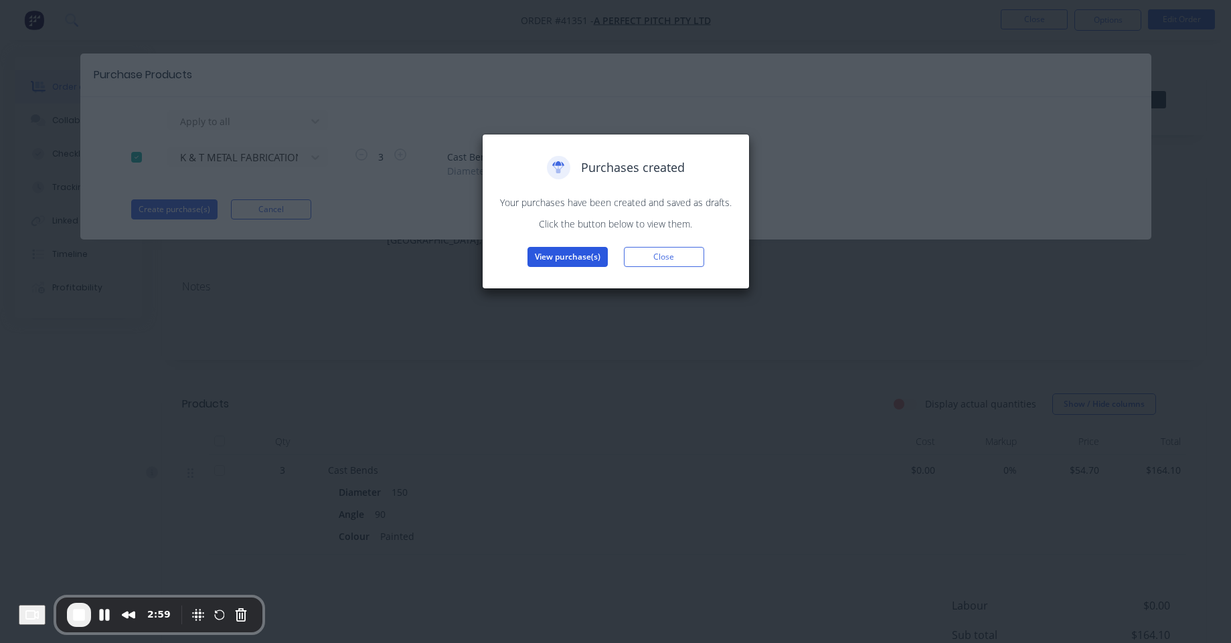
click at [565, 252] on button "View purchase(s)" at bounding box center [568, 257] width 80 height 20
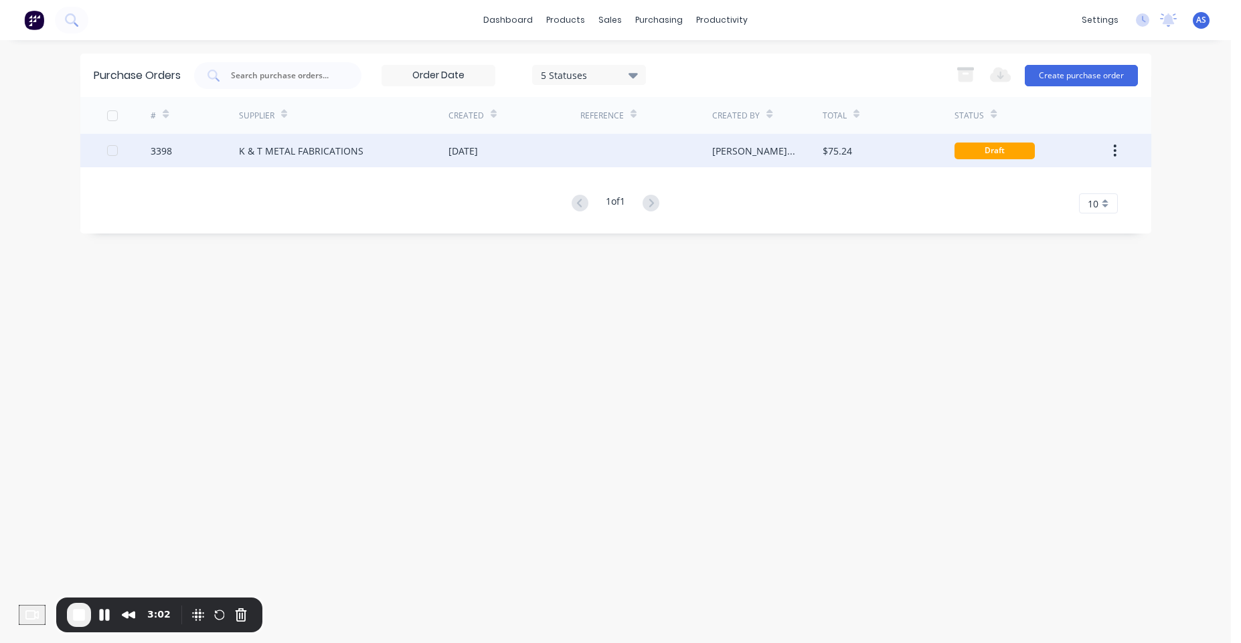
click at [552, 141] on div "29 Aug 2025" at bounding box center [515, 150] width 132 height 33
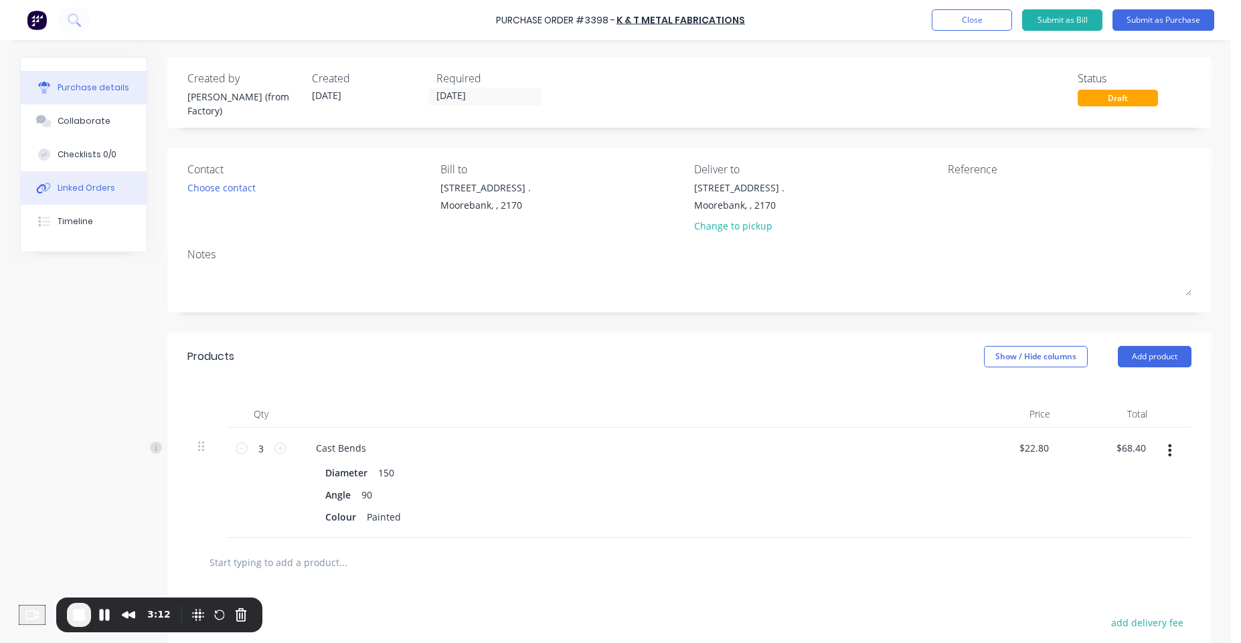
click at [60, 192] on div "Linked Orders" at bounding box center [87, 188] width 58 height 12
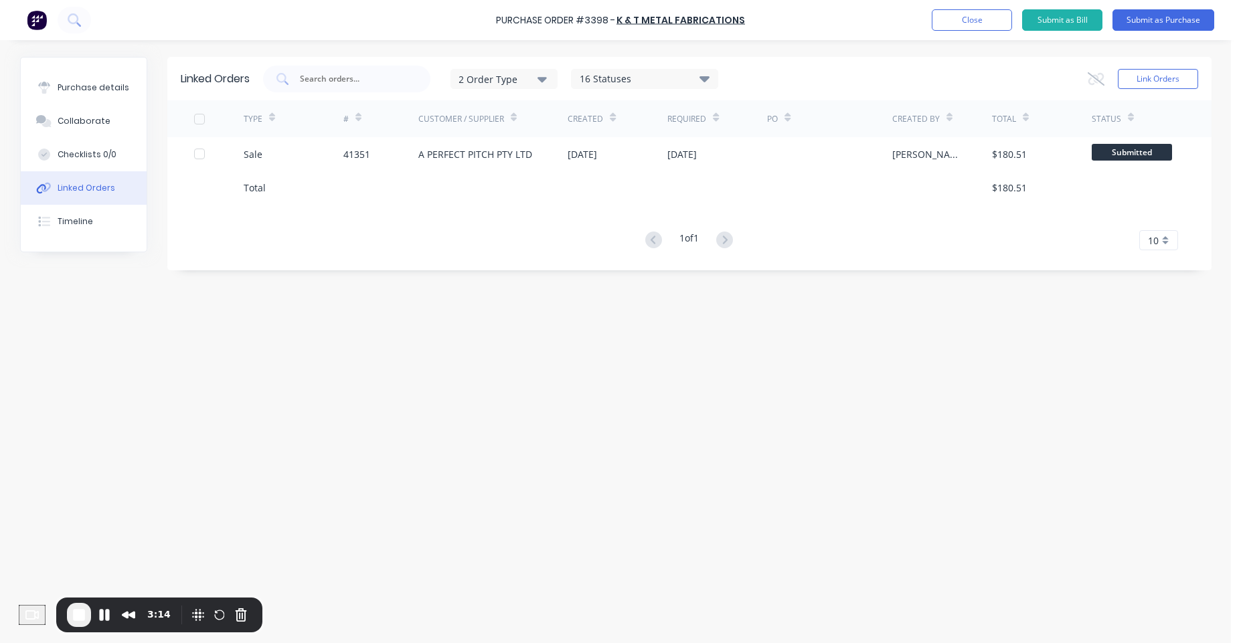
drag, startPoint x: 961, startPoint y: 159, endPoint x: 1066, endPoint y: 259, distance: 144.9
click at [1055, 304] on div "Linked Orders 2 Order Type 16 Statuses Sales Order Status All Archived Draft Qu…" at bounding box center [616, 338] width 1192 height 563
drag, startPoint x: 145, startPoint y: 89, endPoint x: 305, endPoint y: 45, distance: 165.4
click at [149, 88] on button "Purchase details" at bounding box center [88, 87] width 126 height 33
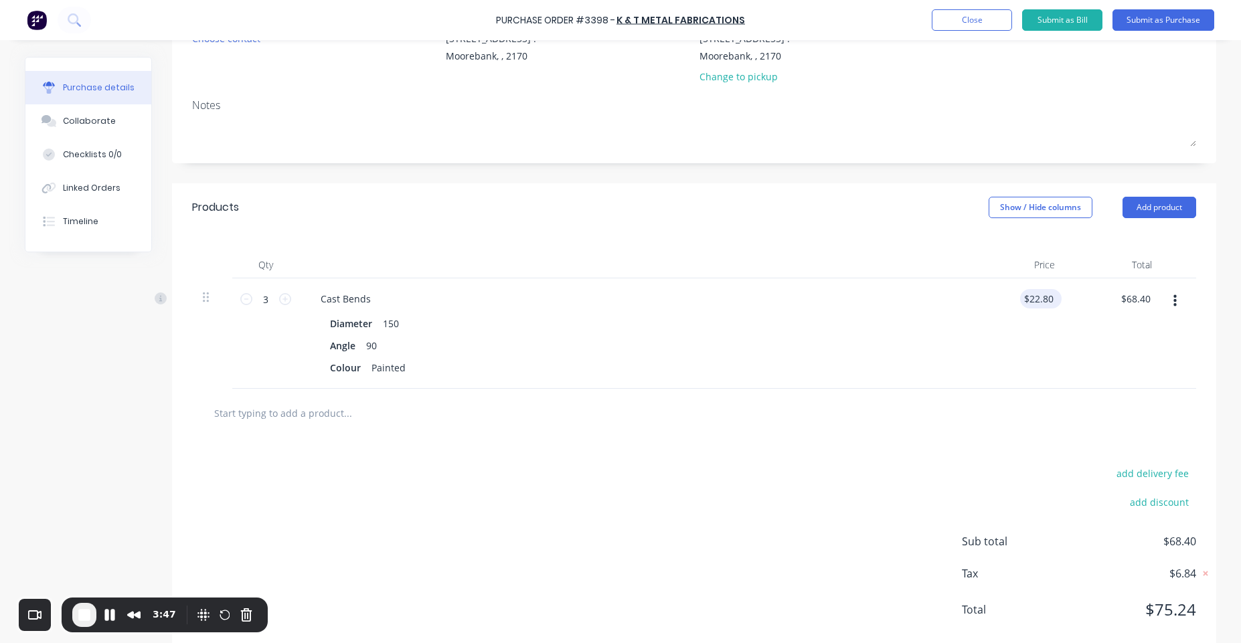
scroll to position [161, 0]
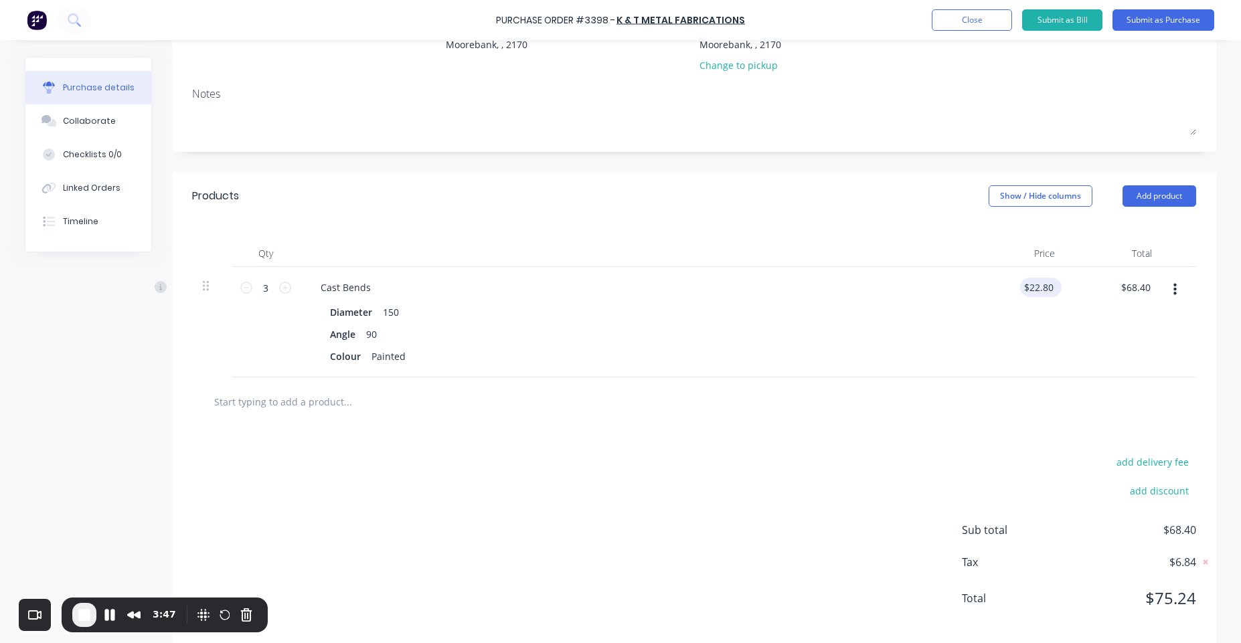
type input "22.8000"
click at [1026, 287] on input "22.8000" at bounding box center [1038, 287] width 36 height 19
type input "$30.00"
type input "$90.00"
click at [1098, 365] on div "$90.00 $90.00" at bounding box center [1114, 322] width 97 height 110
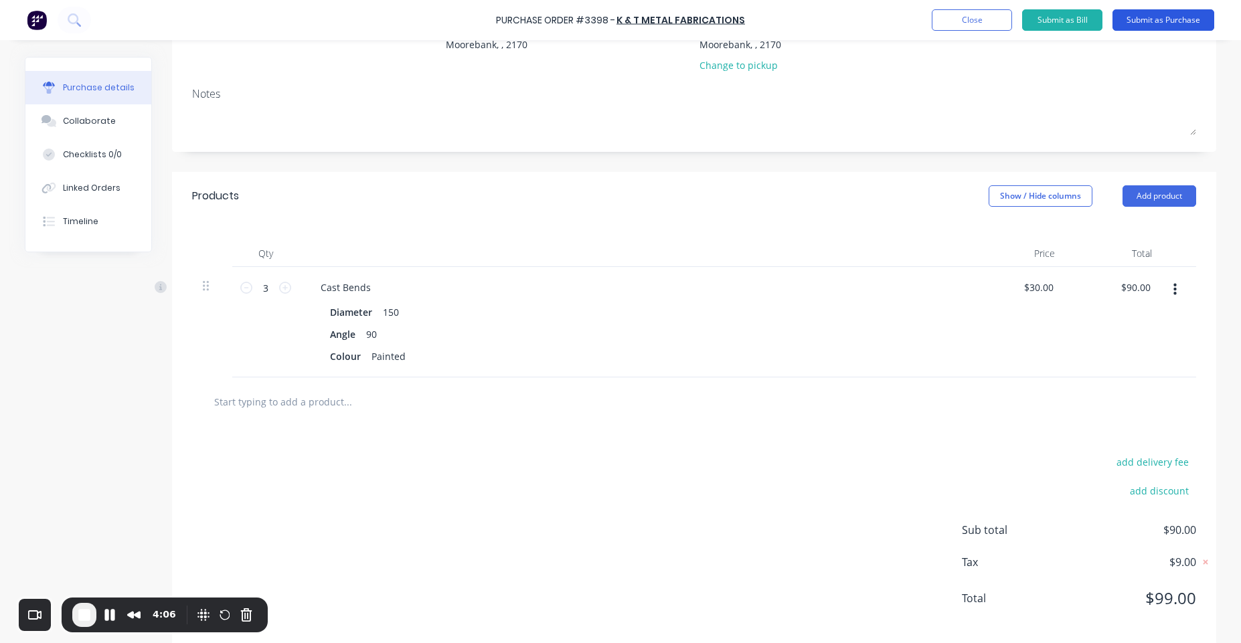
click at [1144, 24] on button "Submit as Purchase" at bounding box center [1164, 19] width 102 height 21
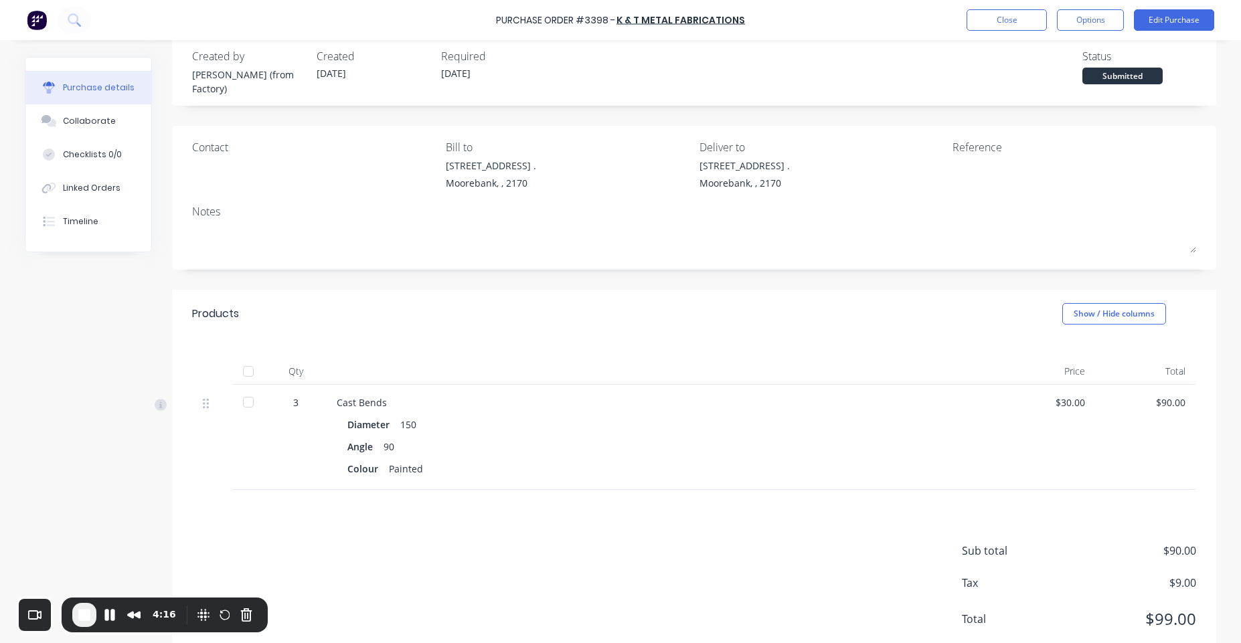
scroll to position [60, 0]
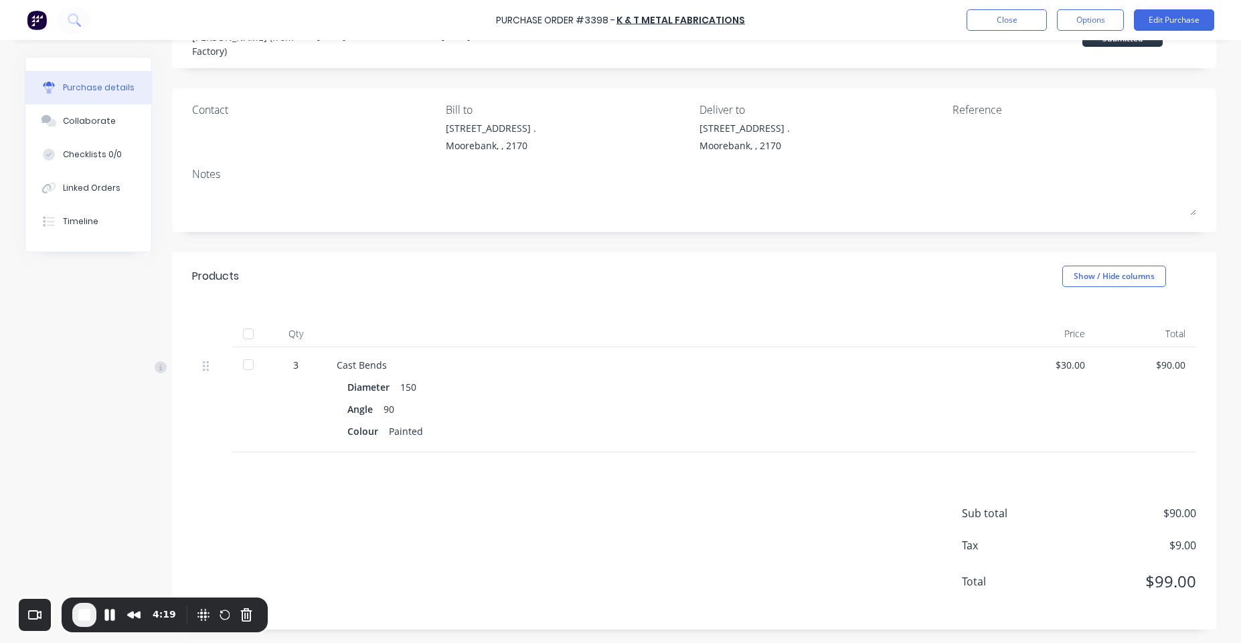
click at [240, 335] on div at bounding box center [248, 334] width 27 height 27
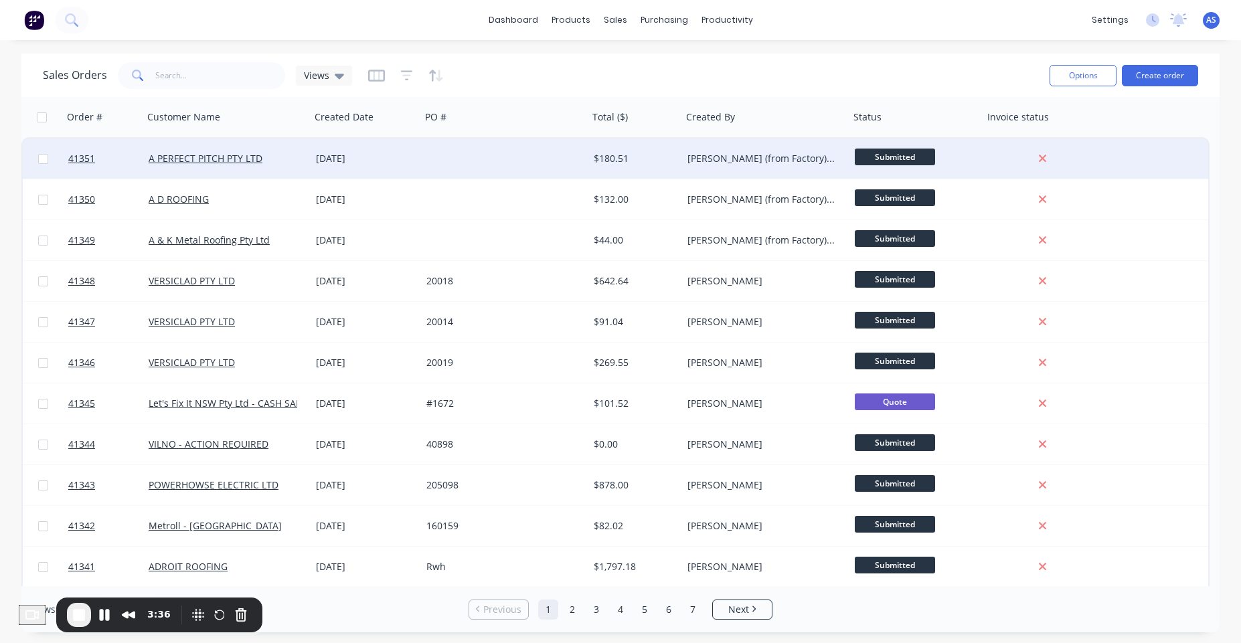
click at [635, 151] on div "$180.51" at bounding box center [636, 159] width 94 height 40
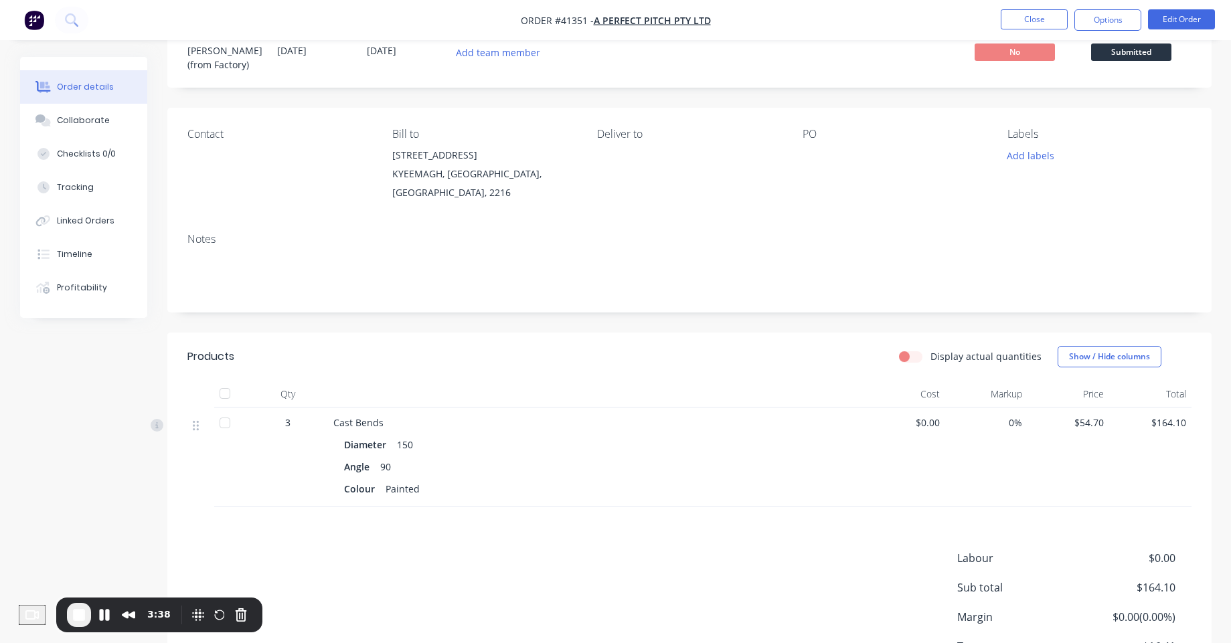
scroll to position [150, 0]
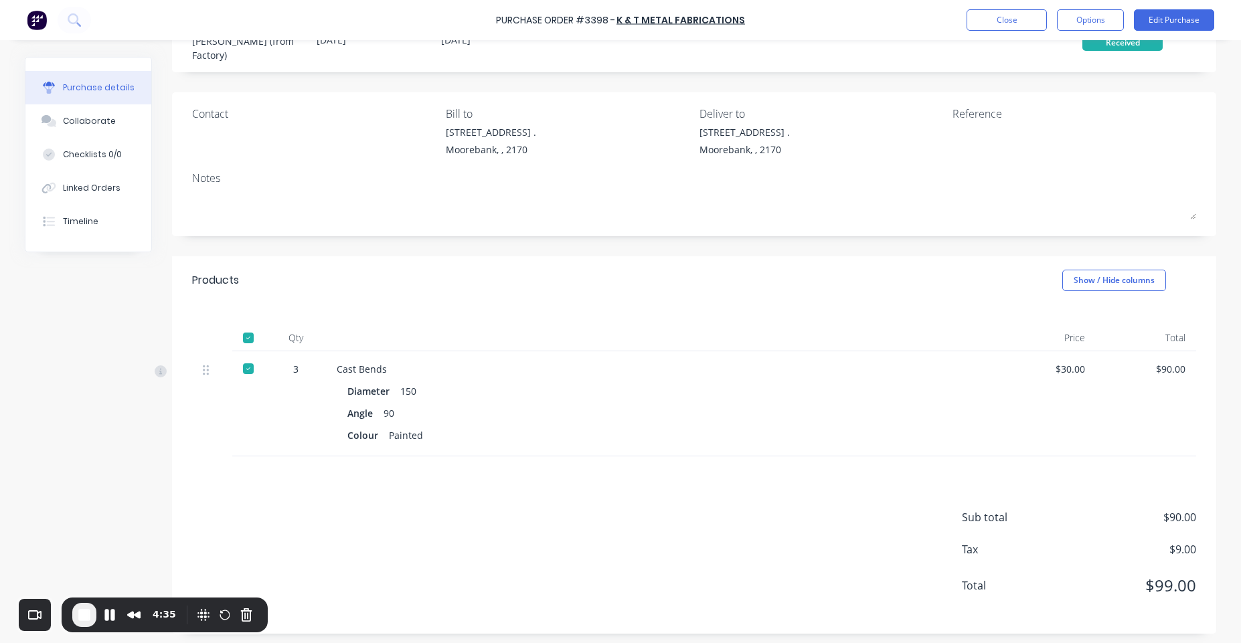
scroll to position [60, 0]
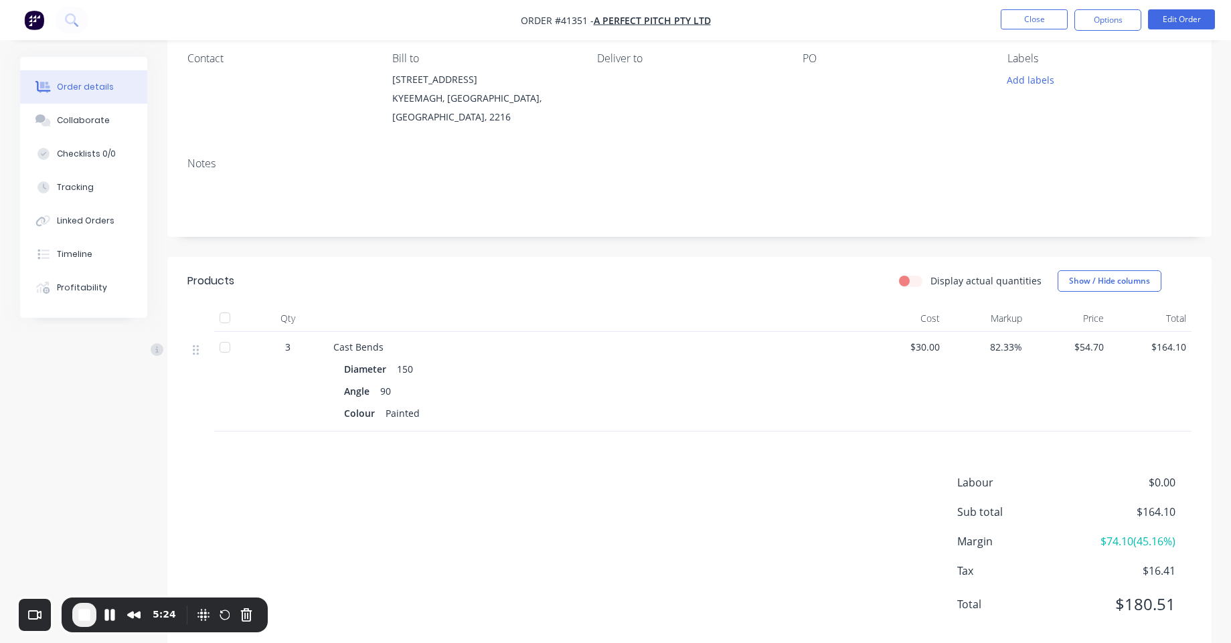
scroll to position [150, 0]
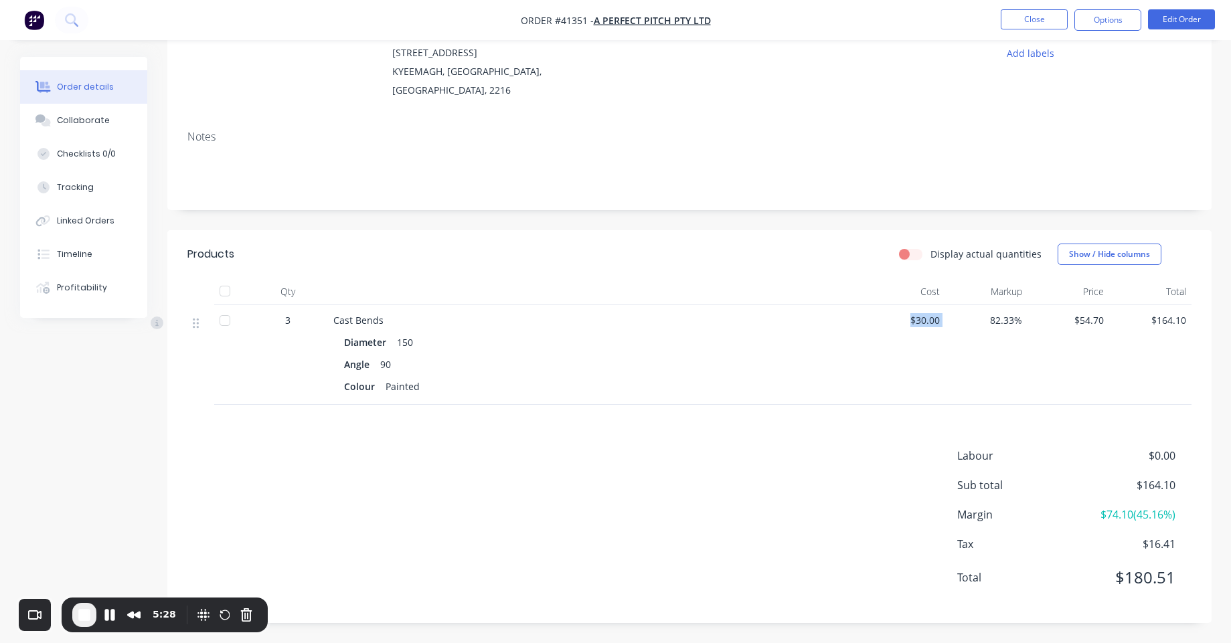
drag, startPoint x: 913, startPoint y: 319, endPoint x: 994, endPoint y: 315, distance: 81.1
click at [962, 315] on div "3 Cast Bends Diameter 150 Angle 90 Colour Painted $30.00 82.33% $54.70 $164.10" at bounding box center [689, 355] width 1004 height 100
drag, startPoint x: 998, startPoint y: 321, endPoint x: 1029, endPoint y: 323, distance: 30.9
click at [1029, 323] on div "3 Cast Bends Diameter 150 Angle 90 Colour Painted $30.00 82.33% $54.70 $164.10" at bounding box center [689, 355] width 1004 height 100
drag, startPoint x: 1093, startPoint y: 512, endPoint x: 1190, endPoint y: 507, distance: 97.2
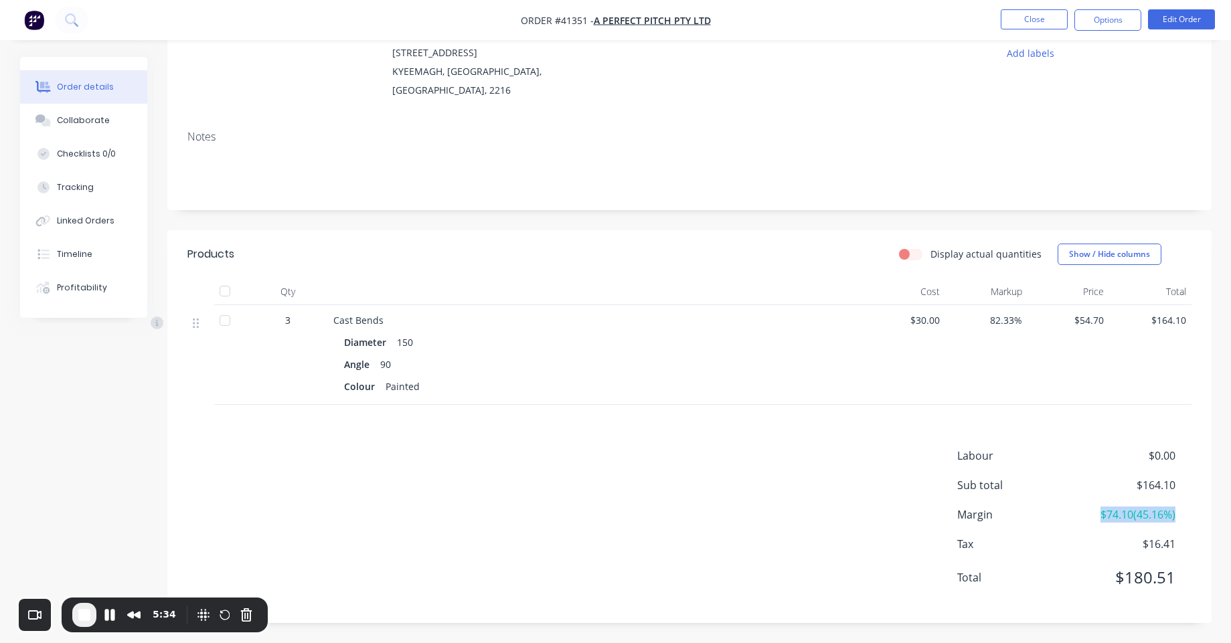
click at [1190, 507] on div "Margin $74.10 ( 45.16 %)" at bounding box center [1074, 515] width 234 height 16
click at [76, 621] on span "End Recording" at bounding box center [84, 615] width 16 height 16
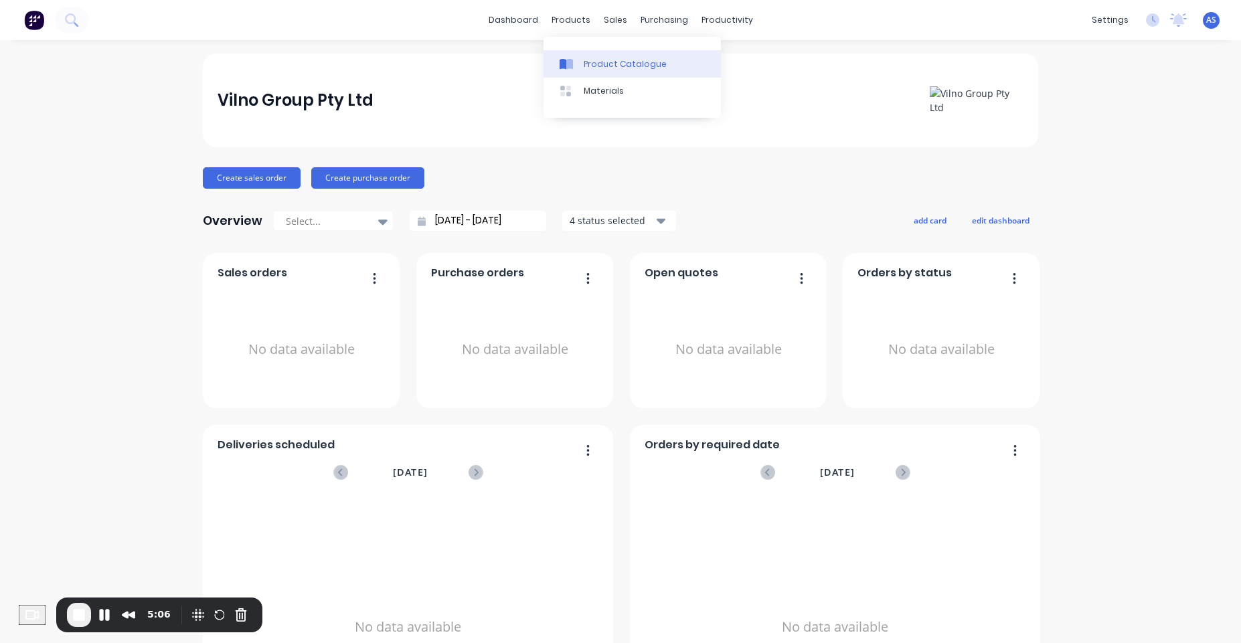
click at [601, 58] on div "Product Catalogue" at bounding box center [625, 64] width 83 height 12
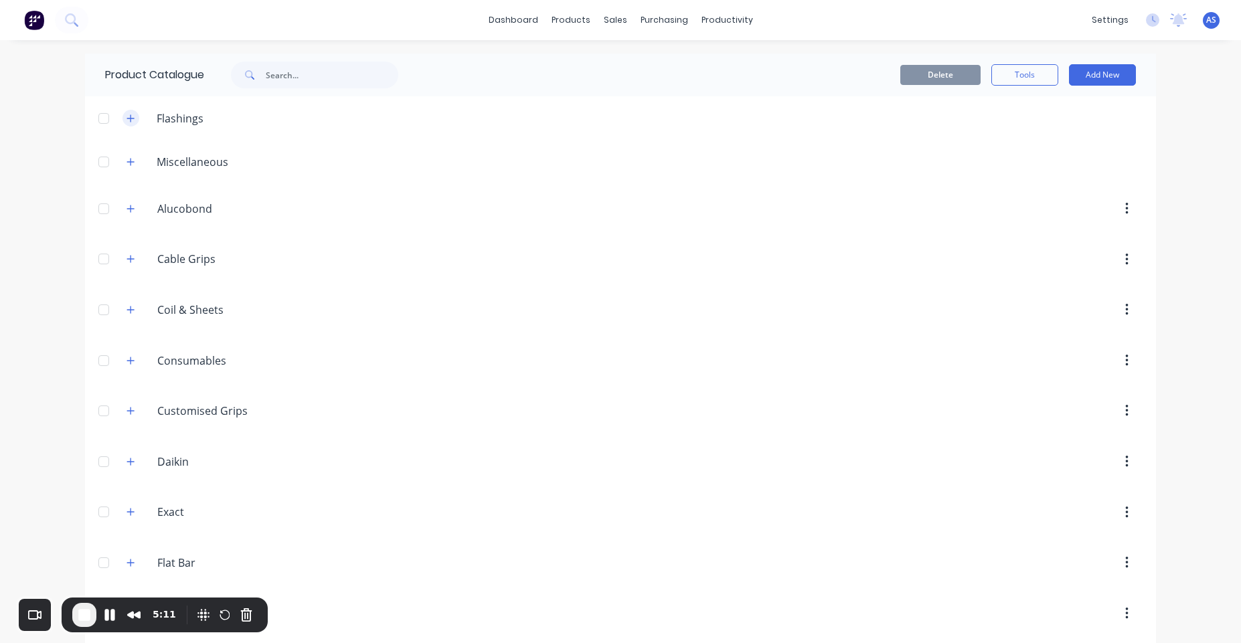
click at [127, 114] on icon "button" at bounding box center [131, 118] width 8 height 9
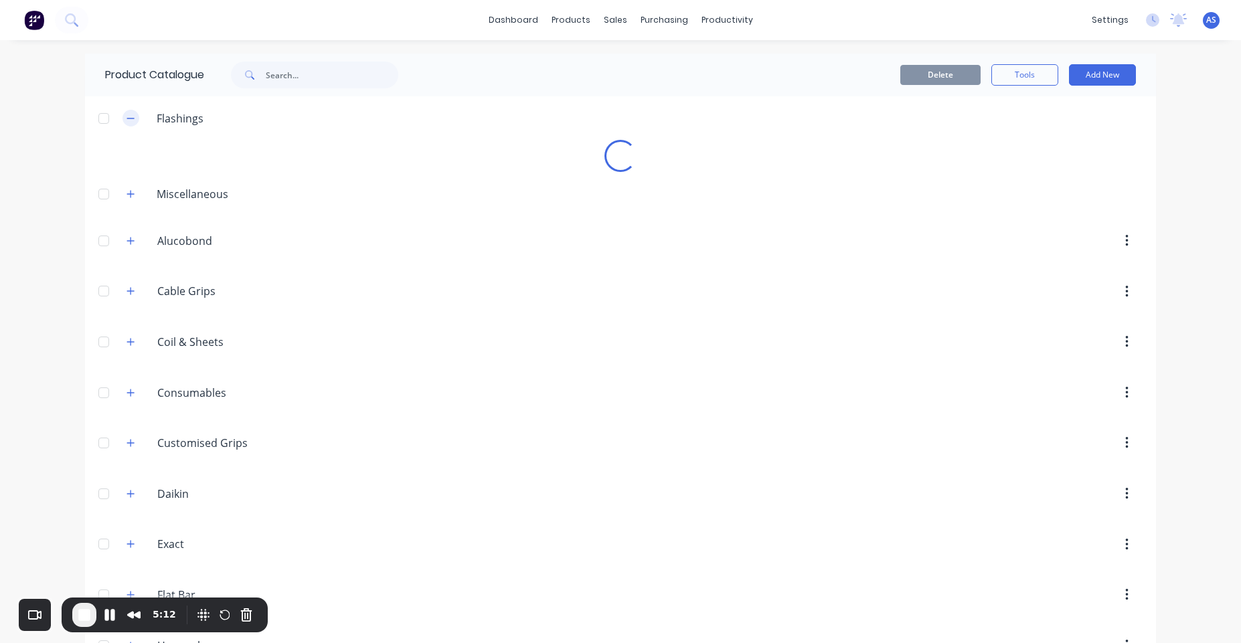
click at [125, 124] on button "button" at bounding box center [131, 118] width 17 height 17
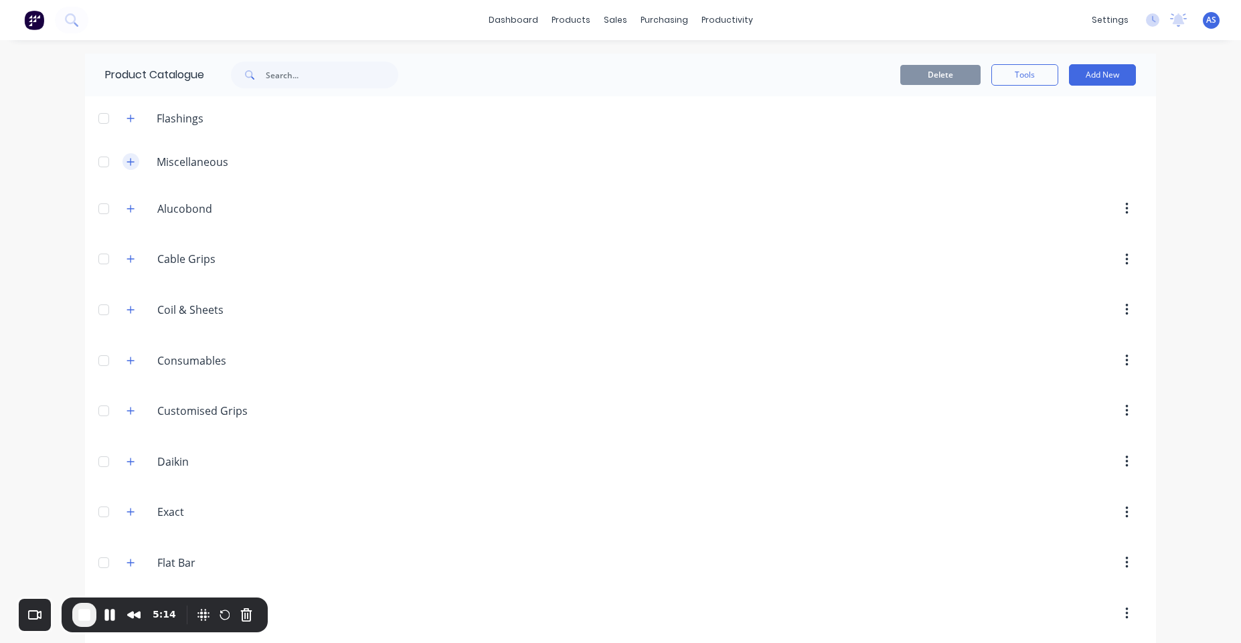
click at [127, 162] on icon "button" at bounding box center [130, 161] width 7 height 7
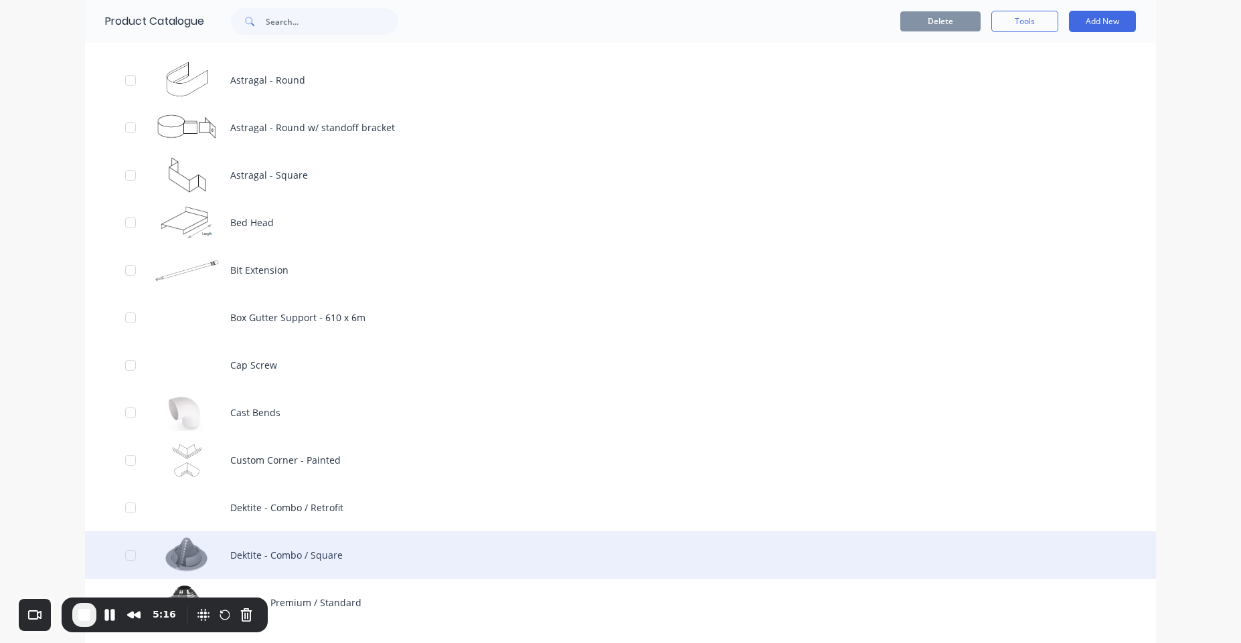
scroll to position [562, 0]
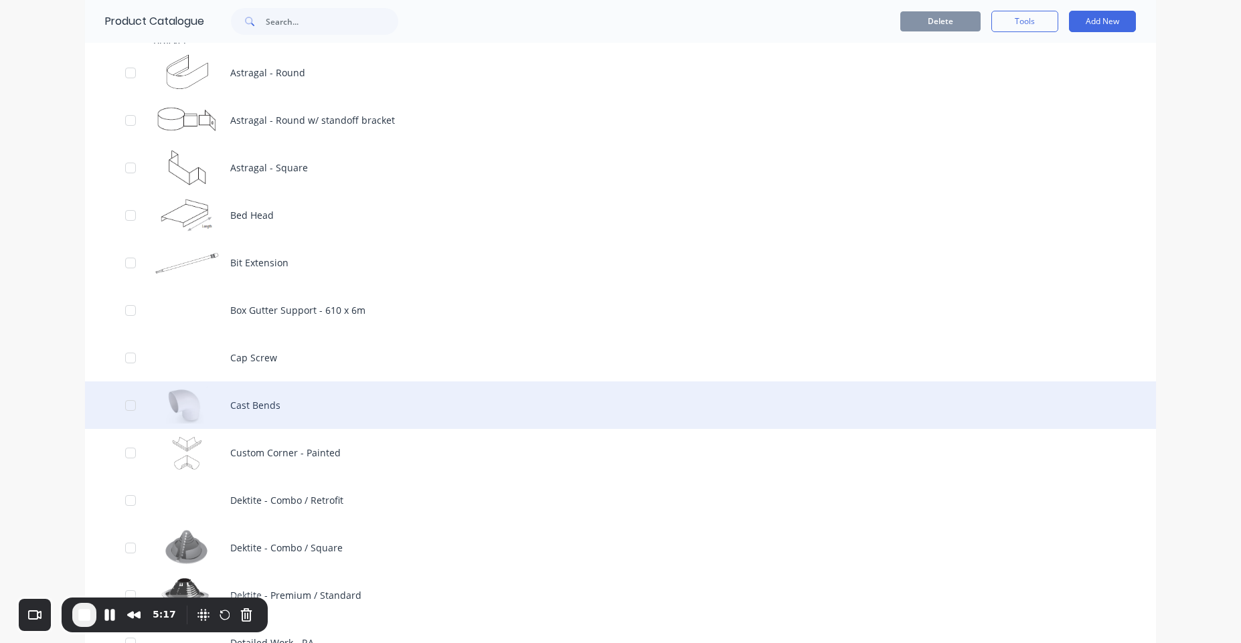
click at [292, 405] on div "Cast Bends" at bounding box center [620, 406] width 1071 height 48
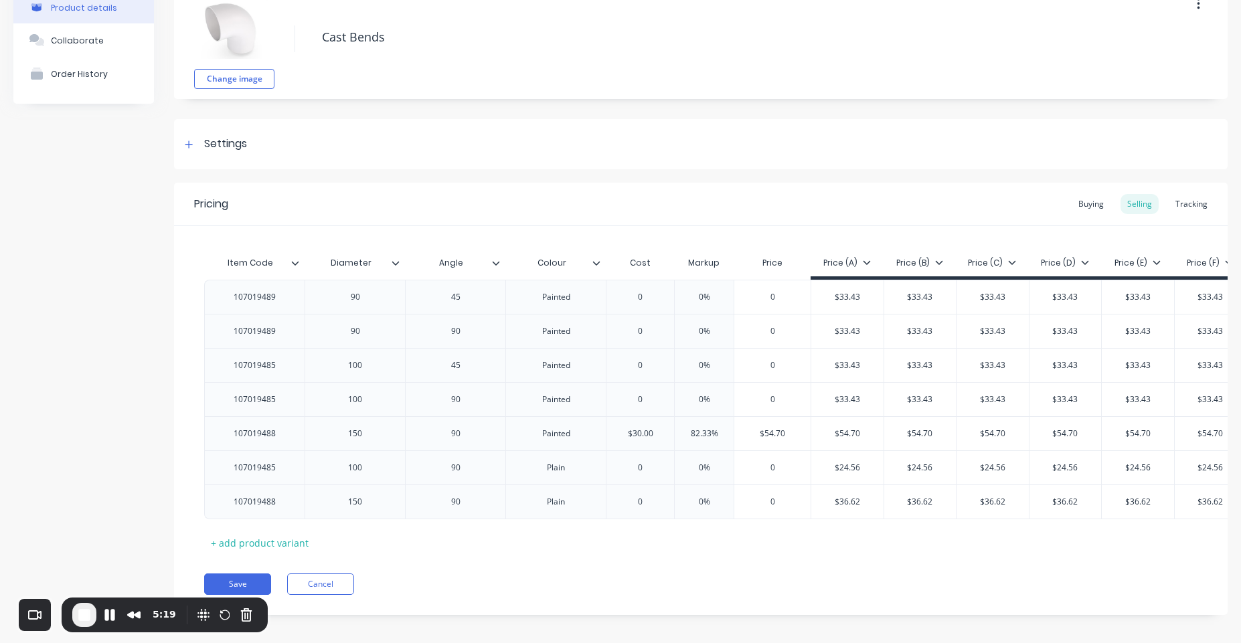
scroll to position [80, 0]
click at [1088, 206] on div "Buying" at bounding box center [1091, 202] width 39 height 20
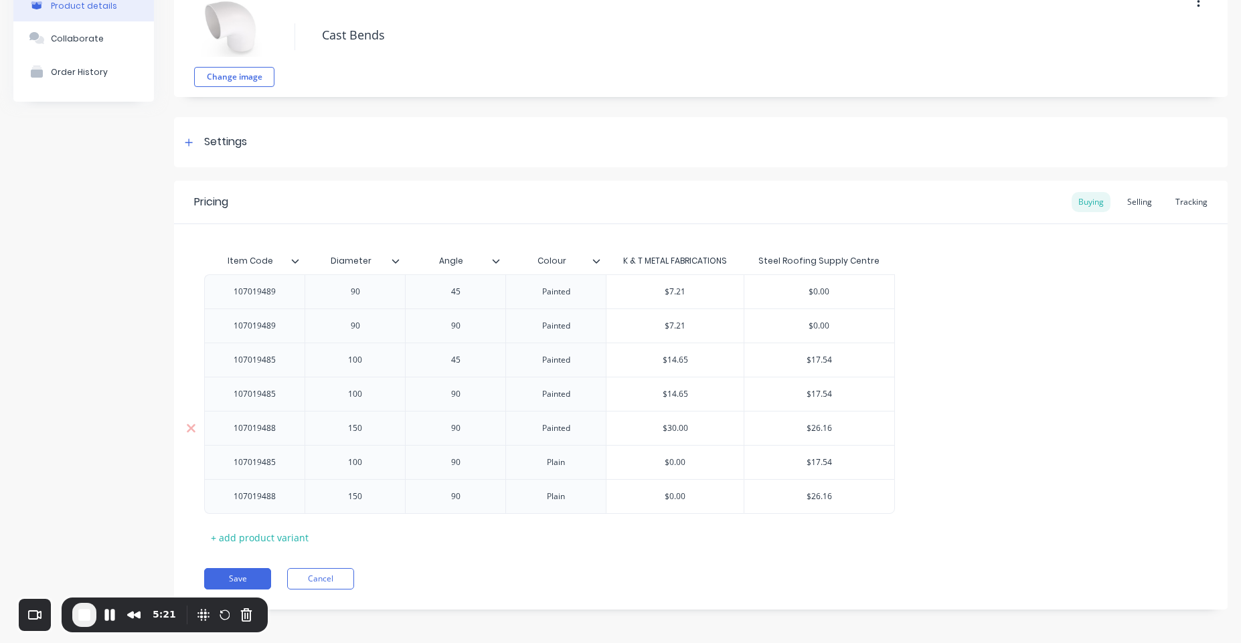
type input "$30.00"
drag, startPoint x: 668, startPoint y: 429, endPoint x: 737, endPoint y: 431, distance: 69.7
click at [737, 431] on input "$30.00" at bounding box center [675, 429] width 137 height 12
